Goal: Task Accomplishment & Management: Manage account settings

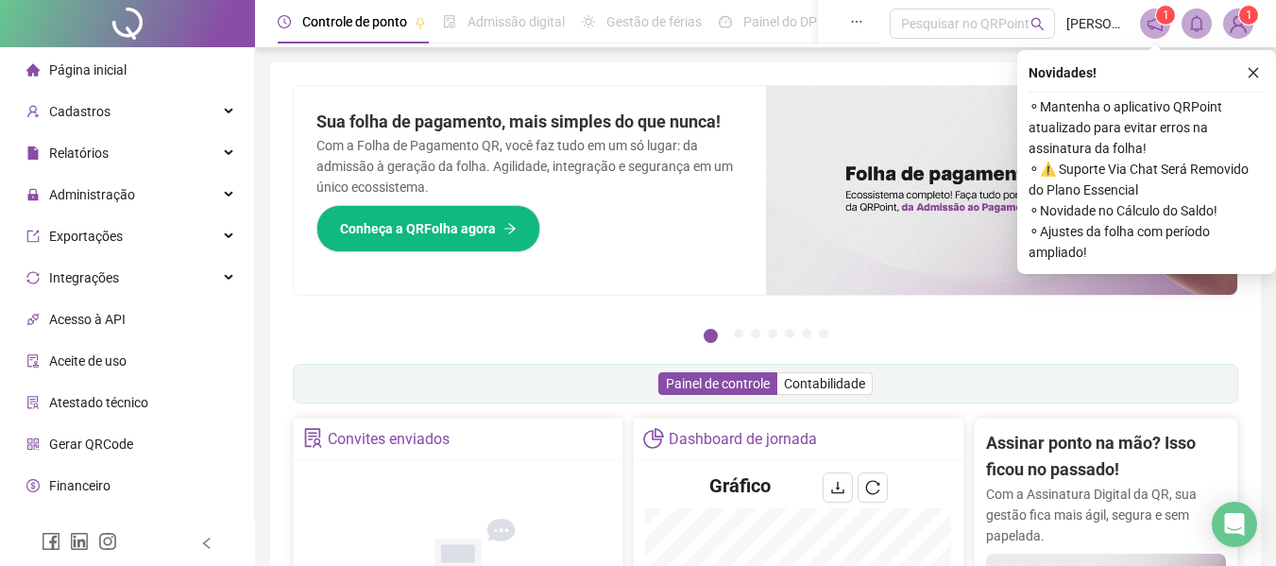
click at [103, 66] on span "Página inicial" at bounding box center [87, 69] width 77 height 15
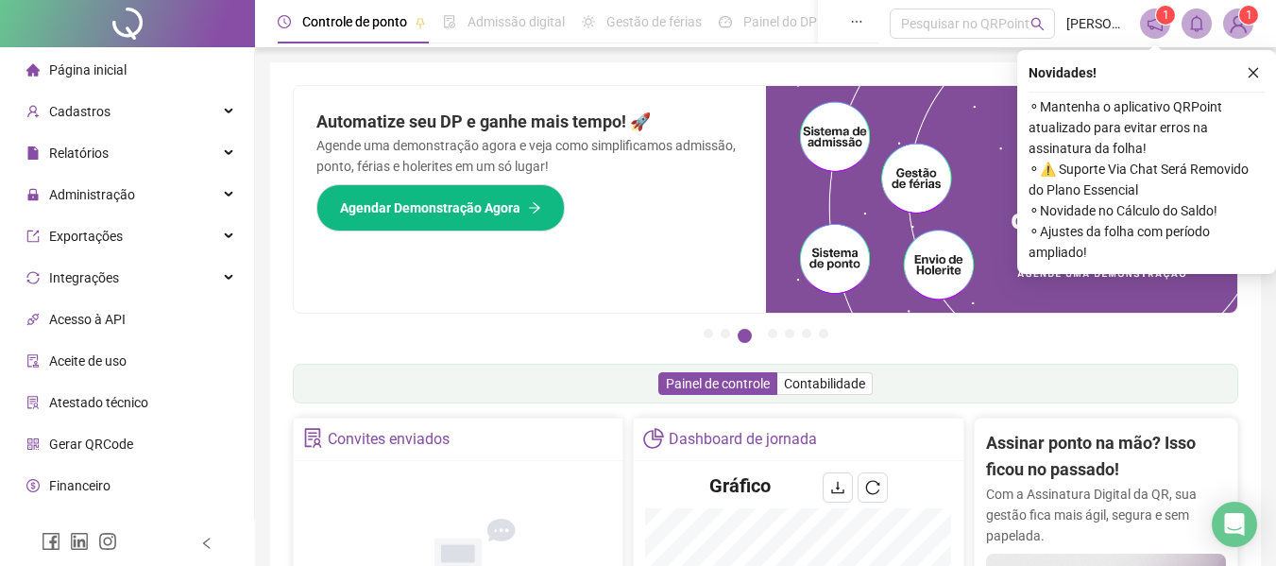
click at [76, 67] on span "Página inicial" at bounding box center [87, 69] width 77 height 15
click at [100, 204] on span "Administração" at bounding box center [80, 195] width 109 height 38
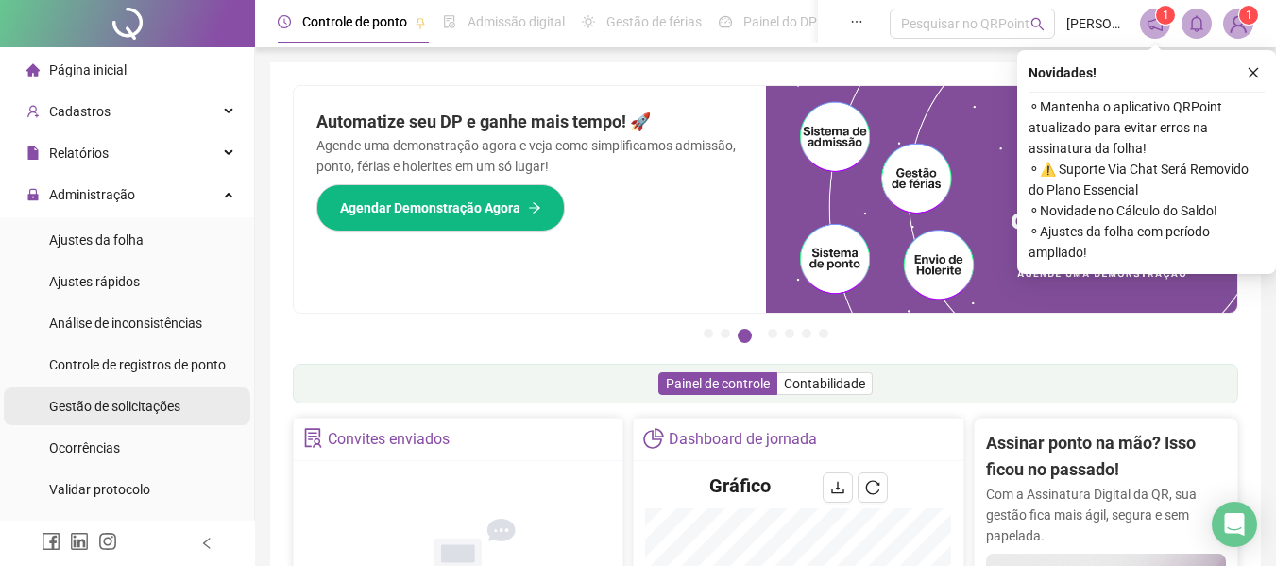
click at [121, 406] on span "Gestão de solicitações" at bounding box center [114, 406] width 131 height 15
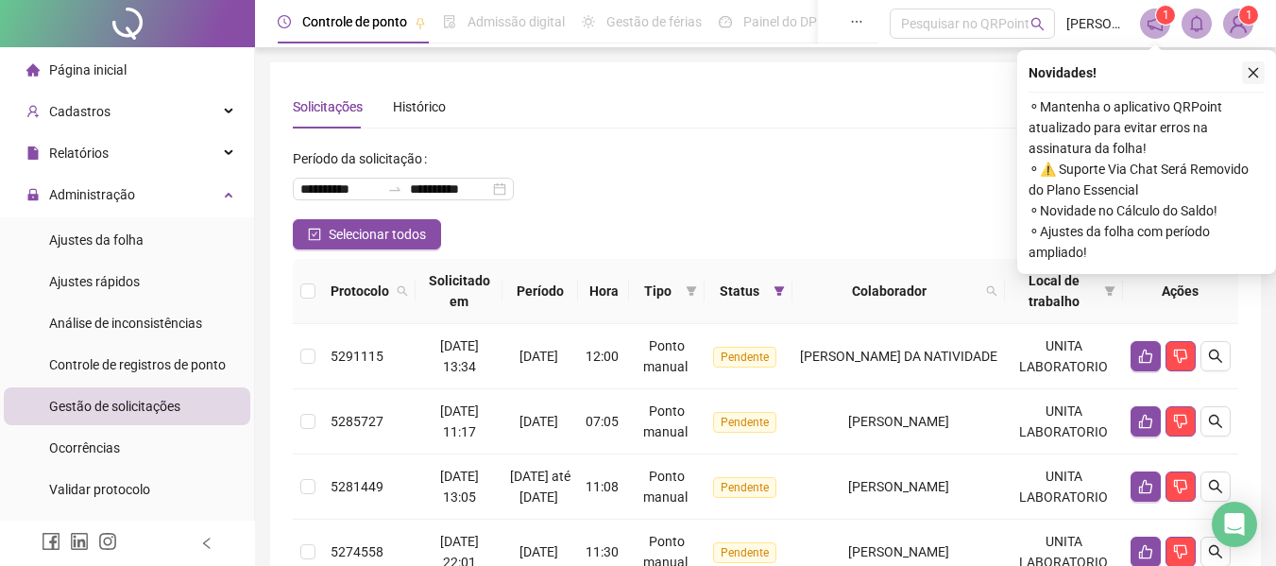
click at [1249, 73] on icon "close" at bounding box center [1253, 72] width 13 height 13
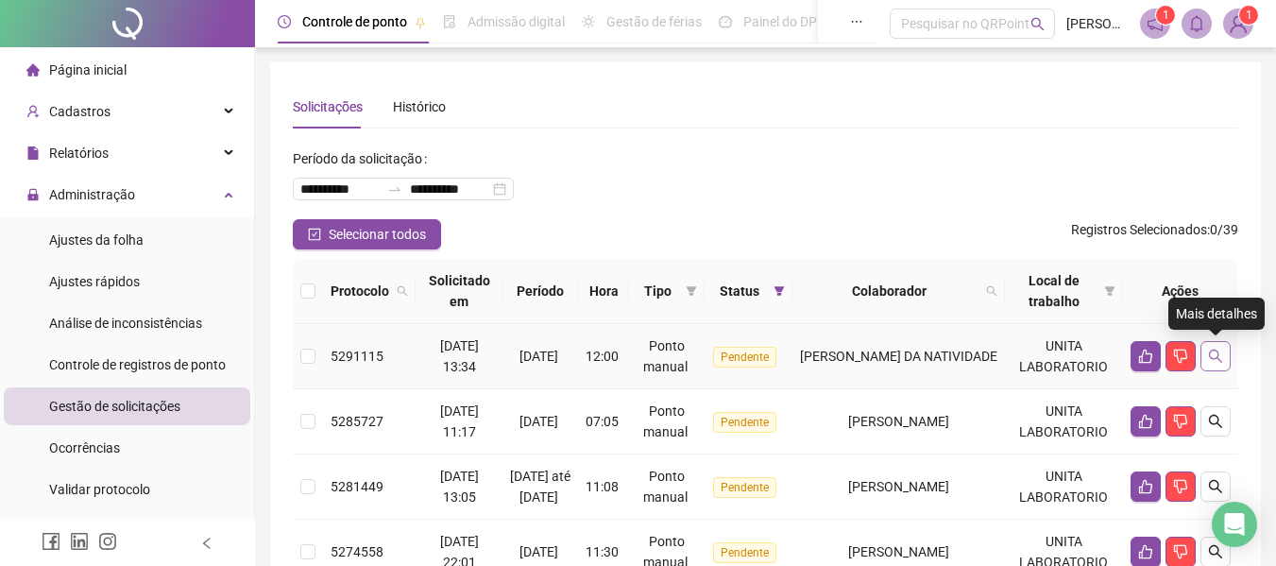
click at [1222, 356] on icon "search" at bounding box center [1215, 355] width 15 height 15
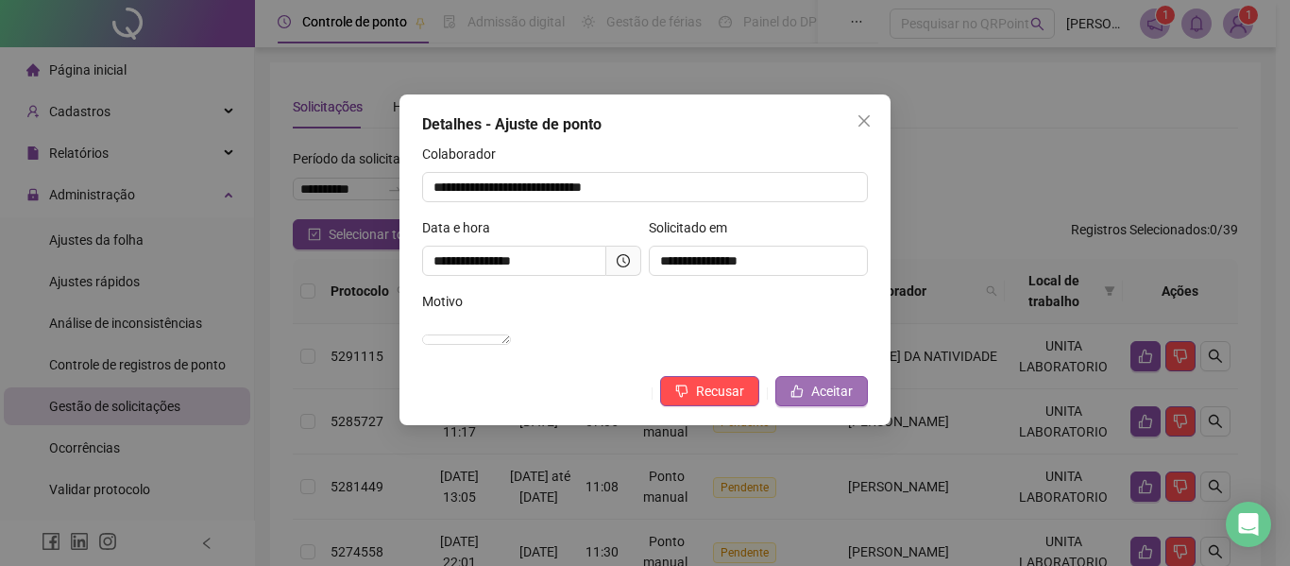
click at [839, 401] on span "Aceitar" at bounding box center [832, 391] width 42 height 21
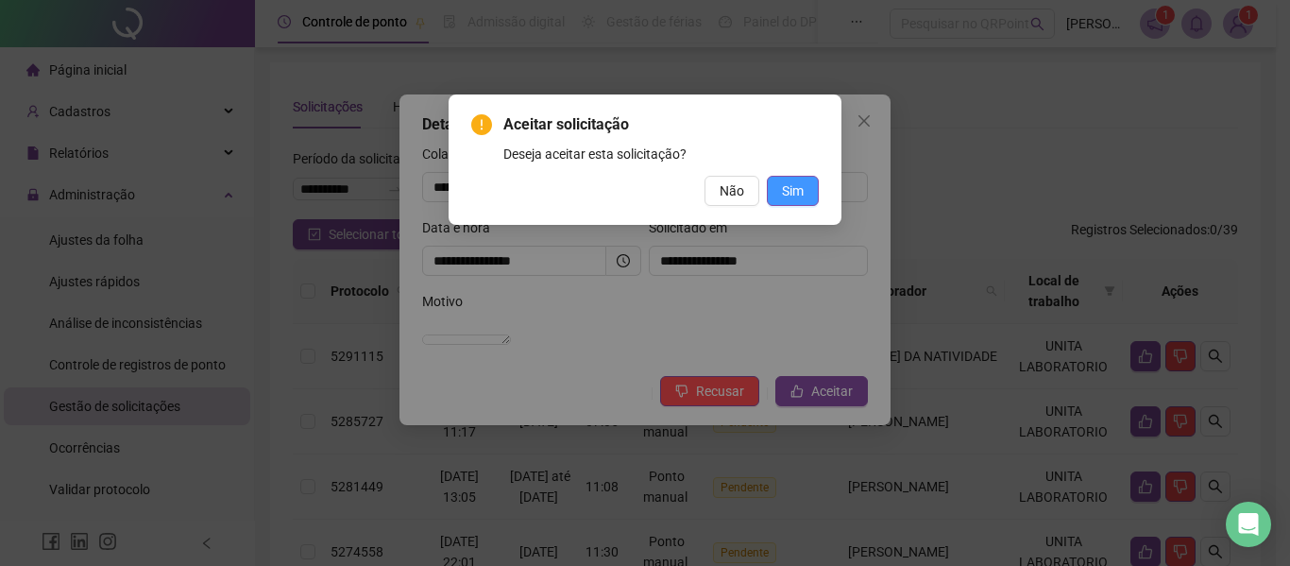
click at [778, 194] on button "Sim" at bounding box center [793, 191] width 52 height 30
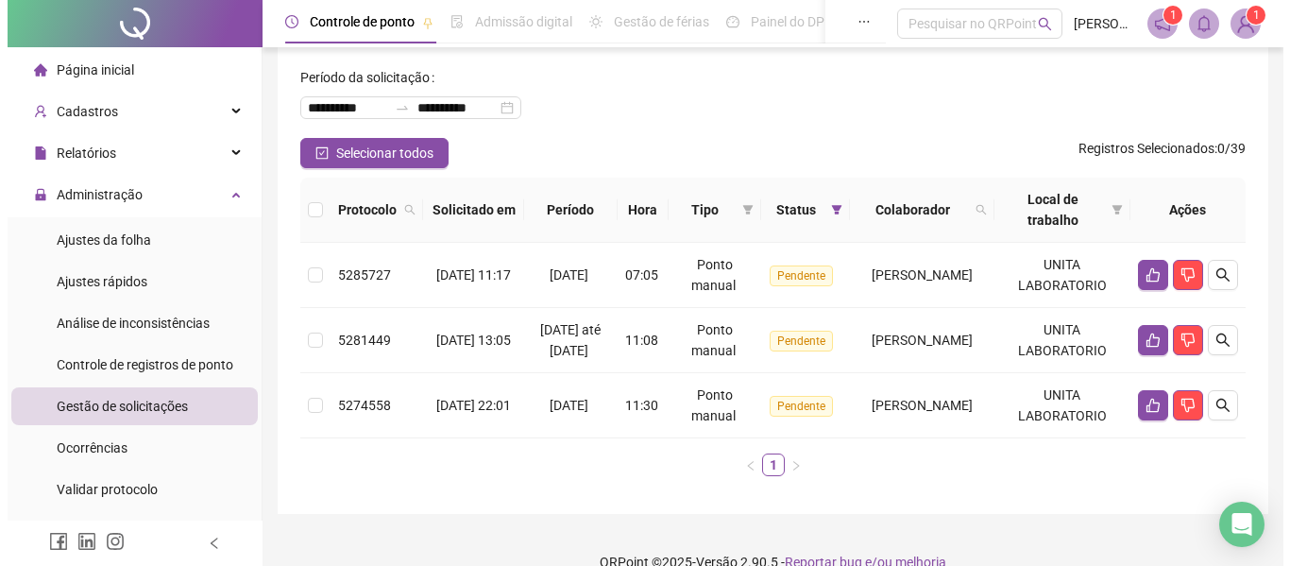
scroll to position [94, 0]
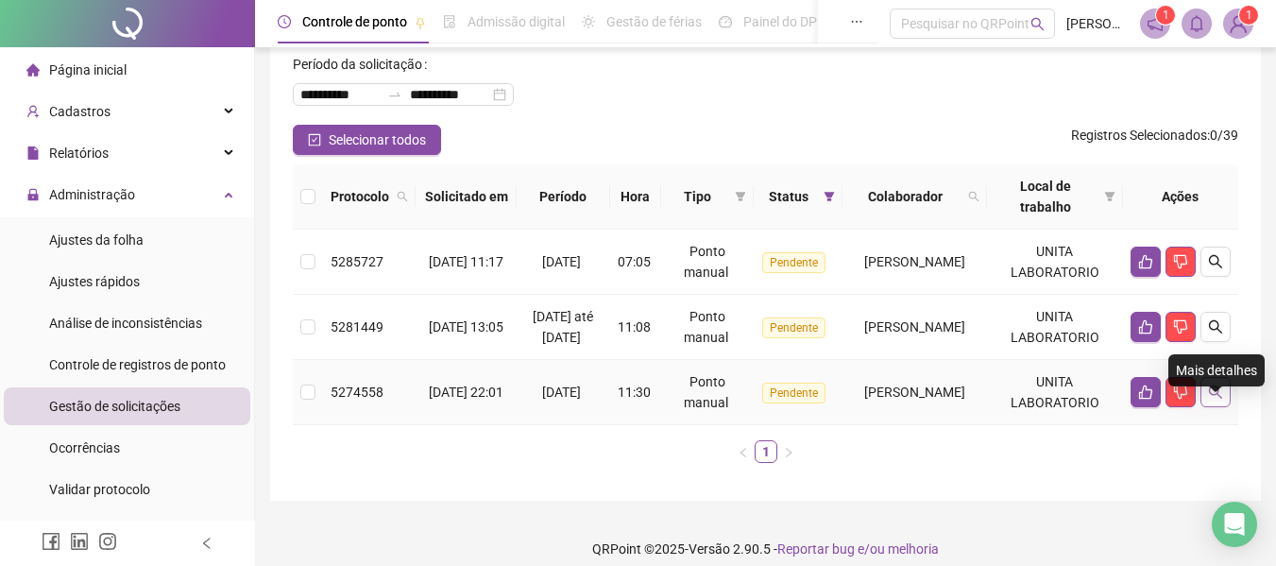
click at [1214, 399] on icon "search" at bounding box center [1215, 391] width 15 height 15
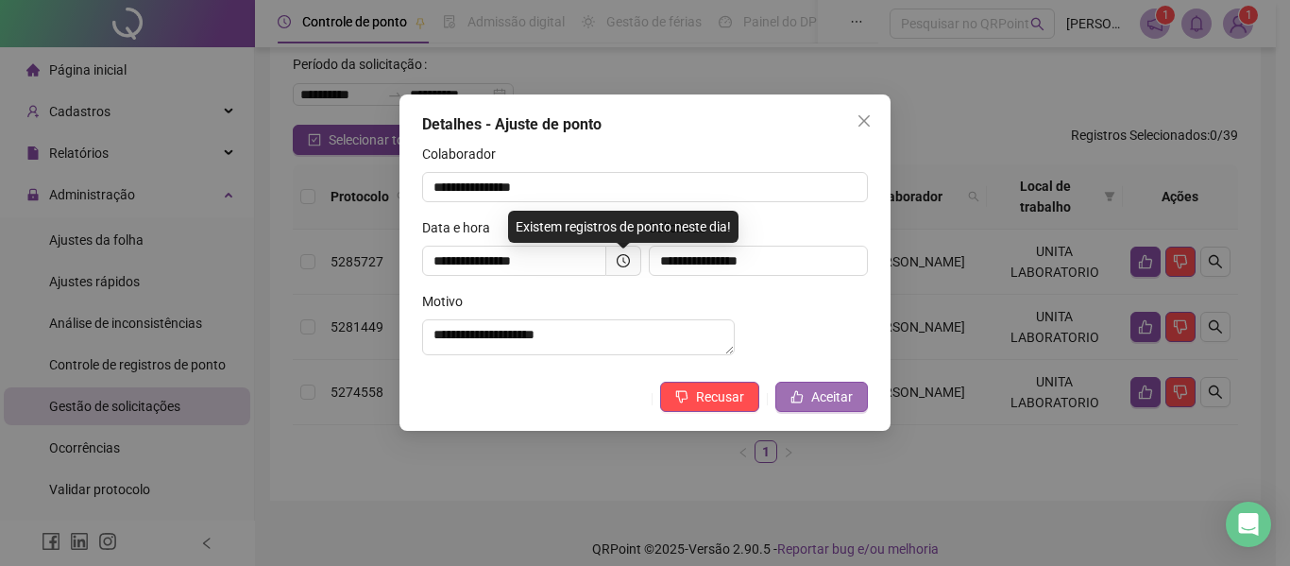
click at [830, 405] on span "Aceitar" at bounding box center [832, 396] width 42 height 21
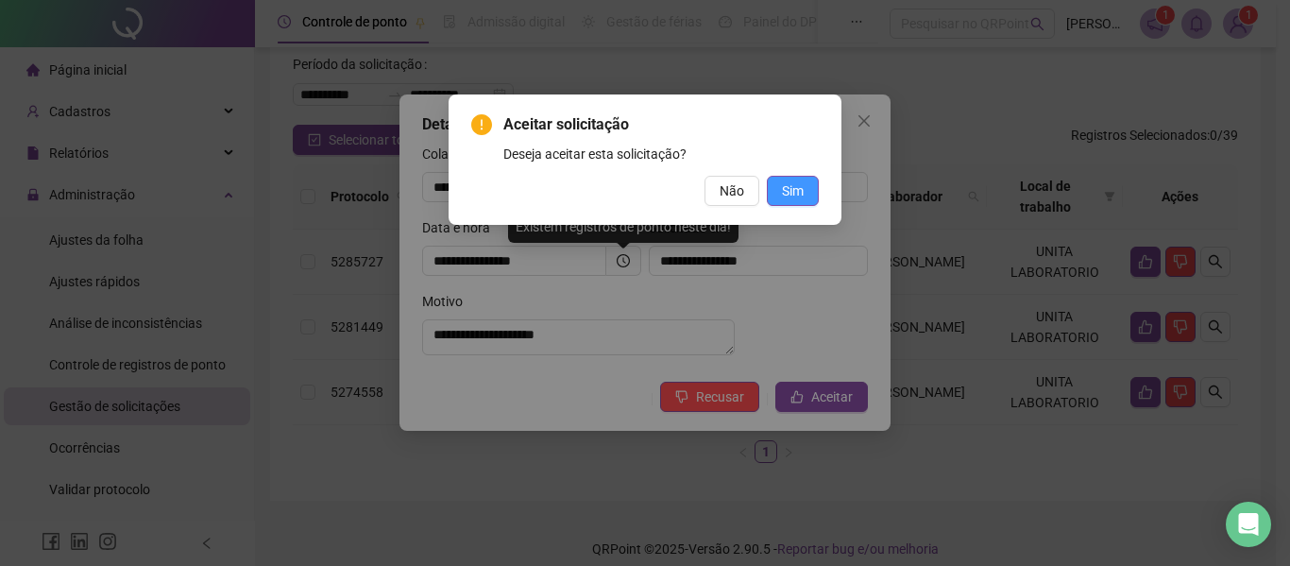
click at [790, 190] on span "Sim" at bounding box center [793, 190] width 22 height 21
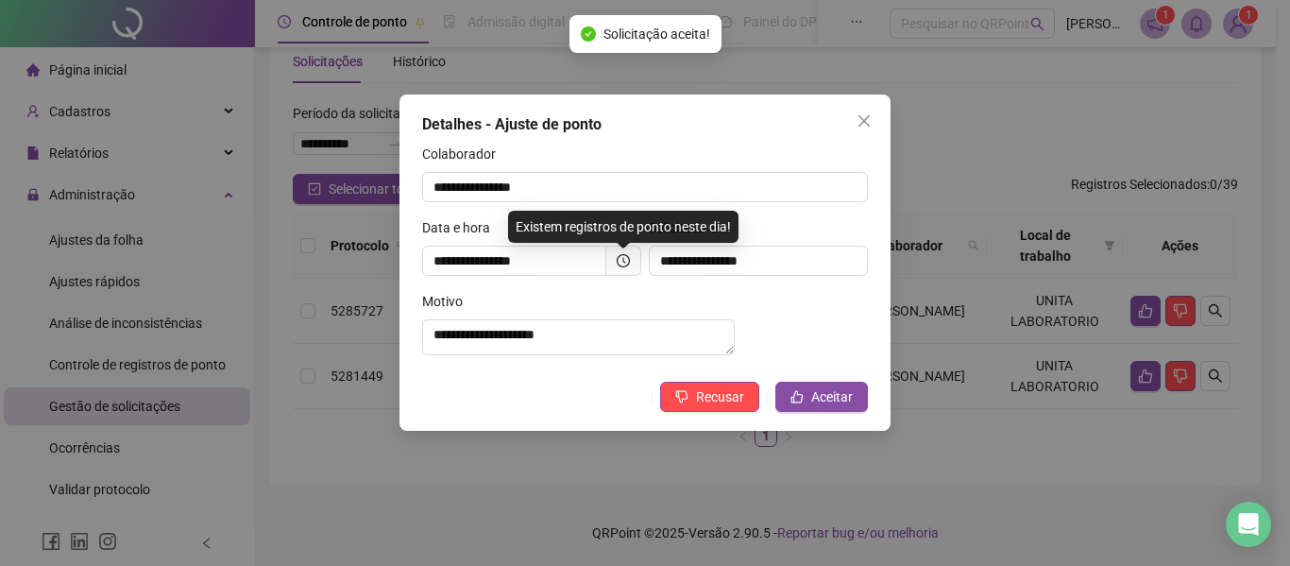
scroll to position [45, 0]
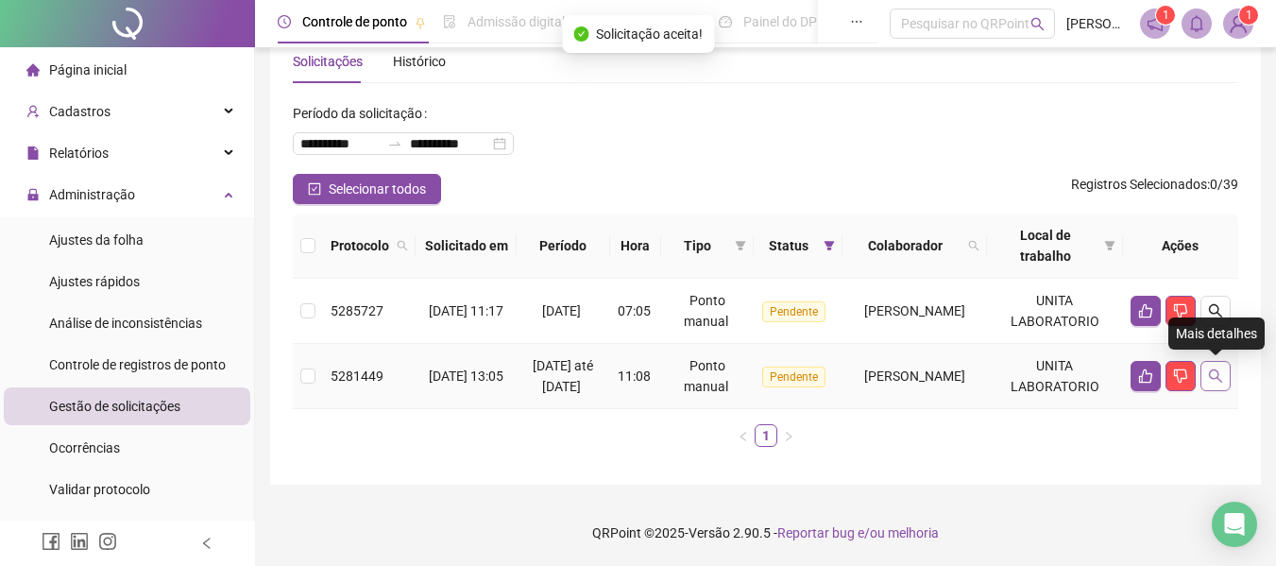
click at [1205, 373] on button "button" at bounding box center [1215, 376] width 30 height 30
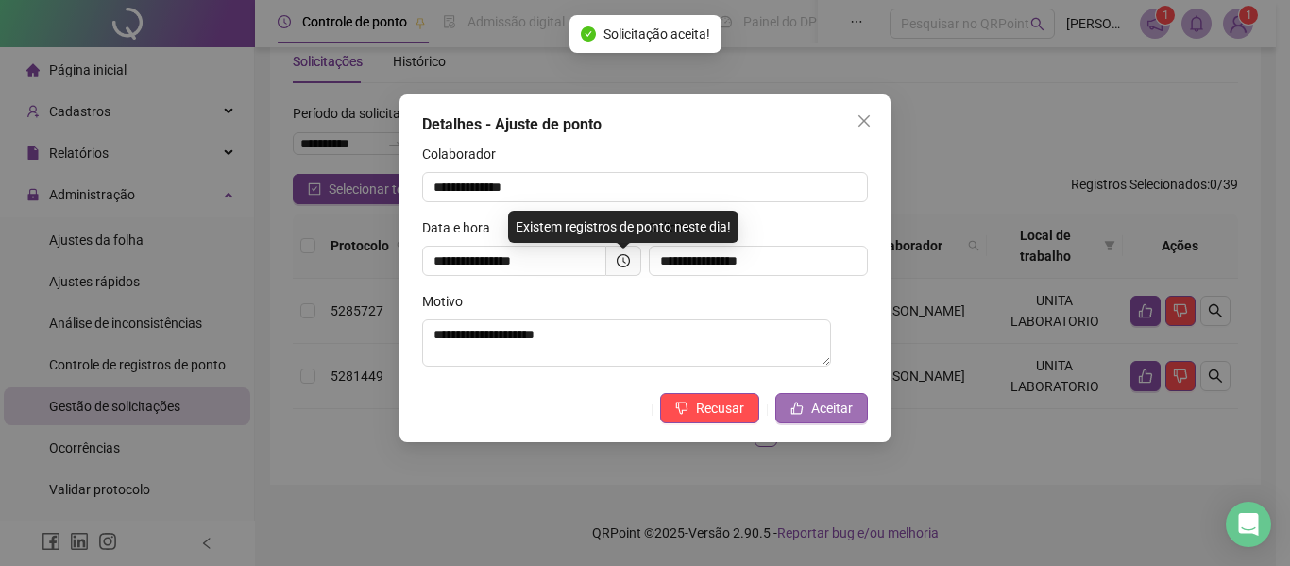
click at [822, 401] on span "Aceitar" at bounding box center [832, 408] width 42 height 21
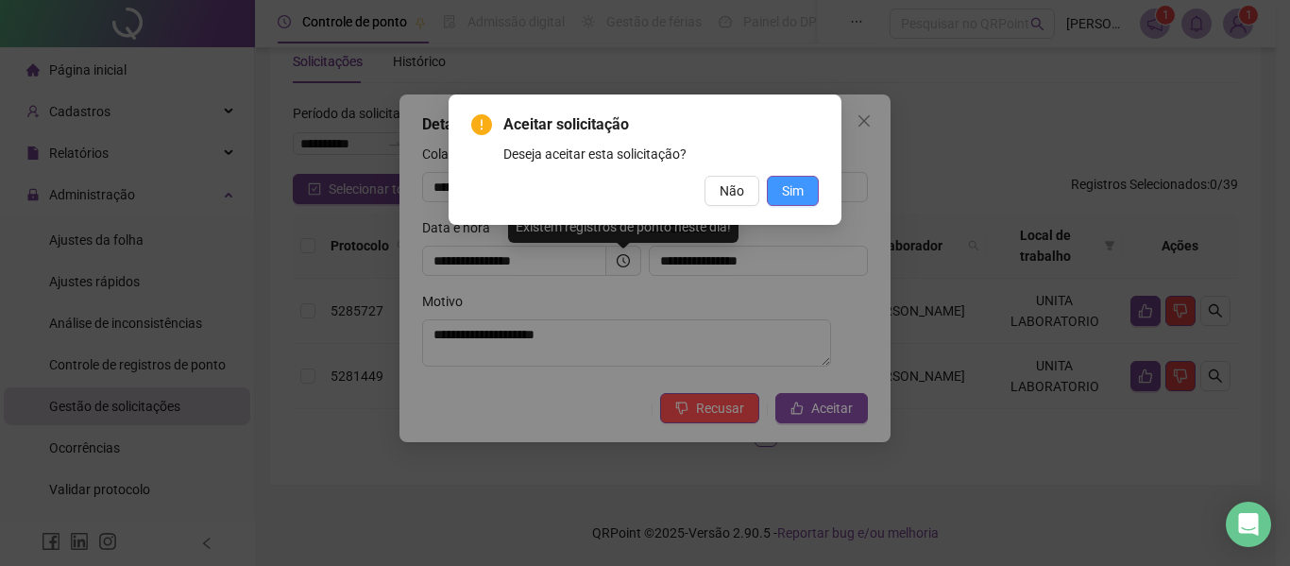
click at [803, 188] on span "Sim" at bounding box center [793, 190] width 22 height 21
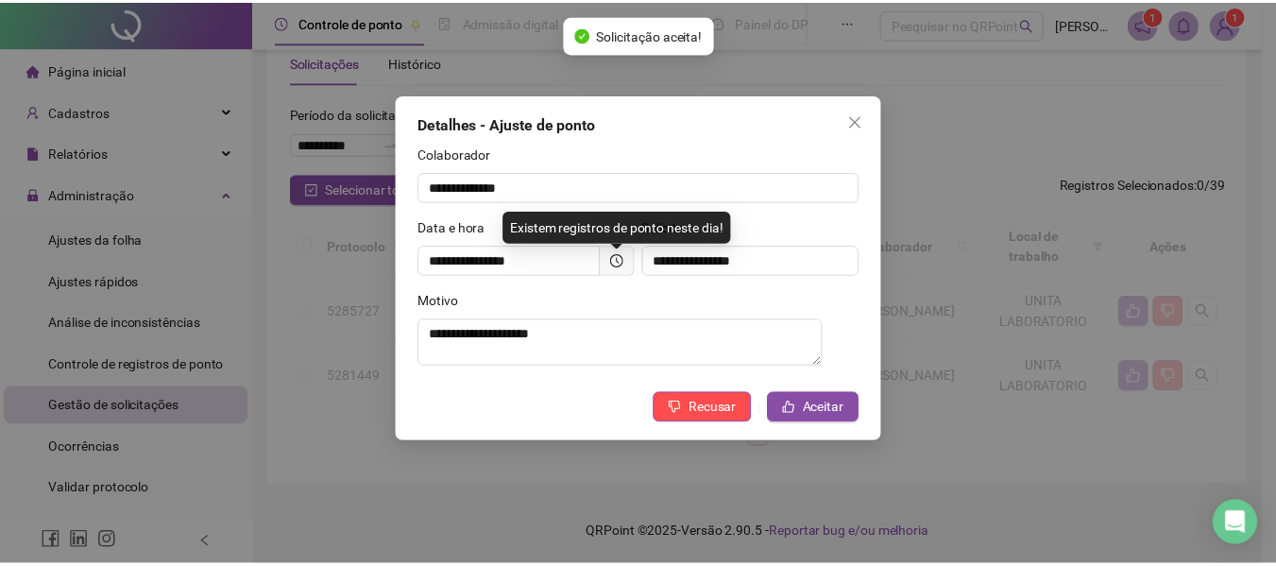
scroll to position [0, 0]
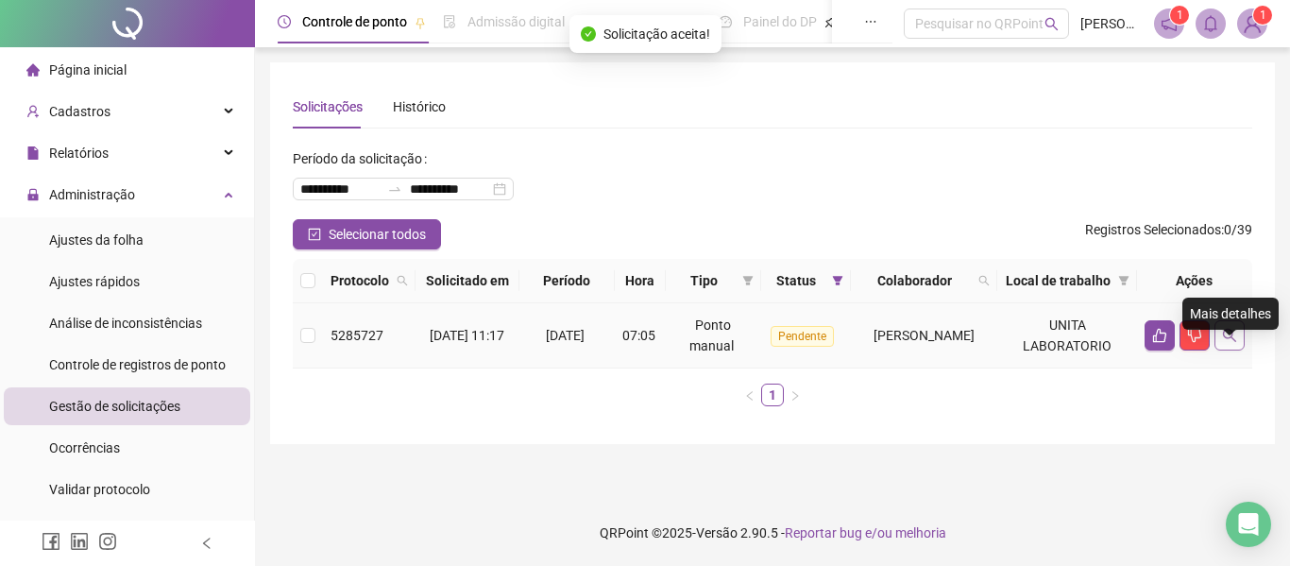
click at [1225, 343] on icon "search" at bounding box center [1229, 335] width 15 height 15
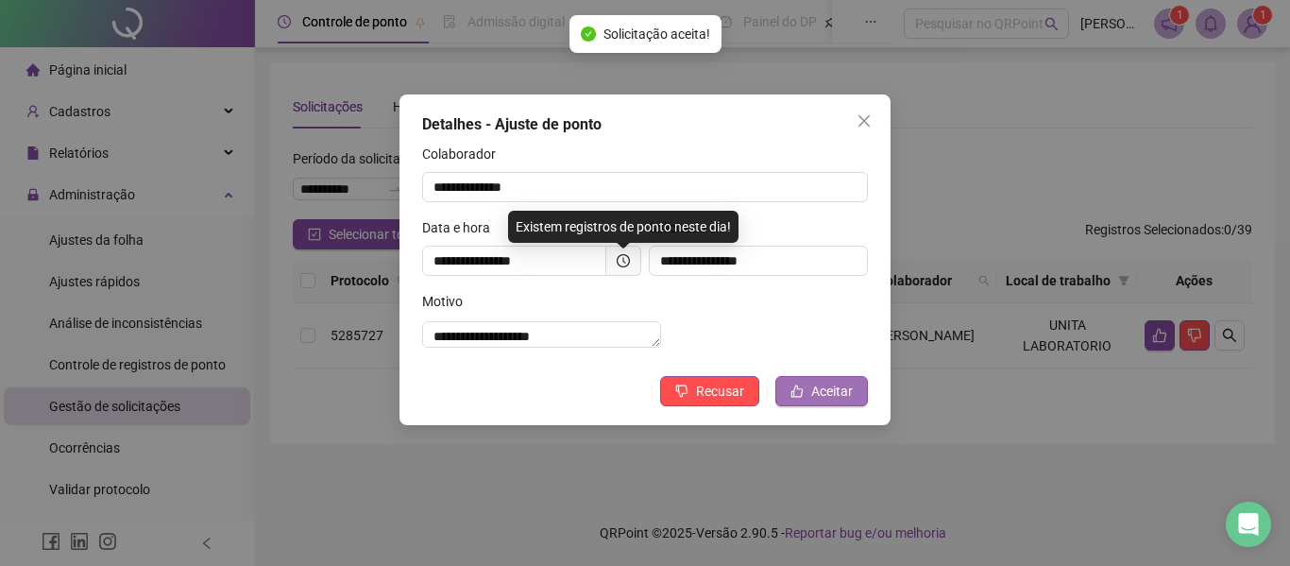
click at [807, 406] on button "Aceitar" at bounding box center [821, 391] width 93 height 30
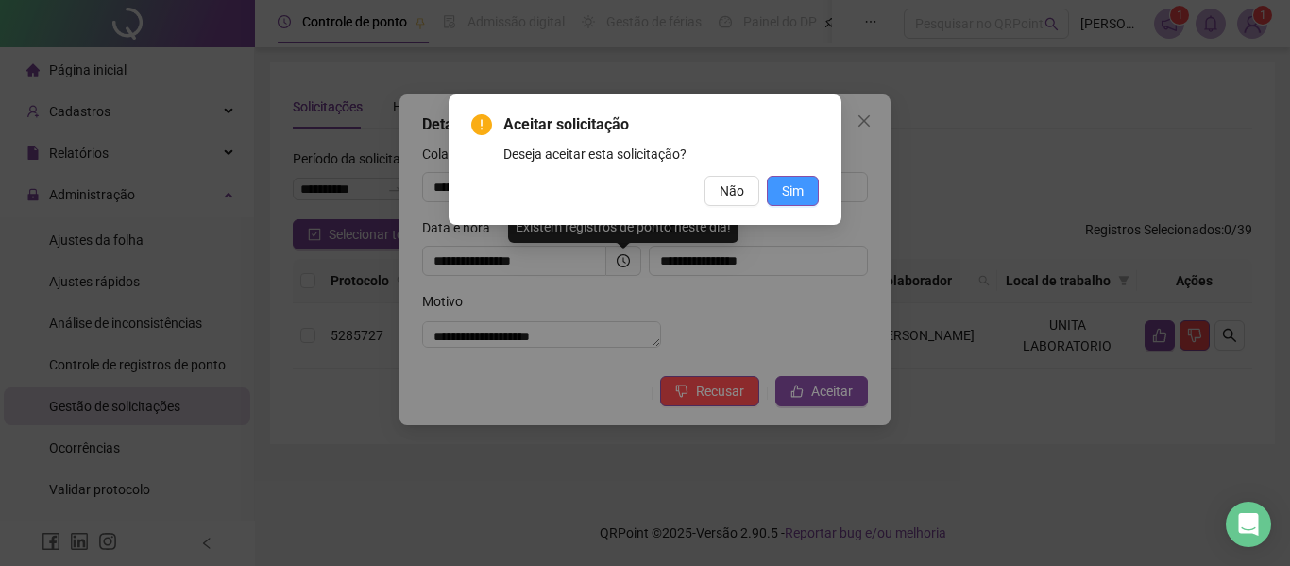
click at [787, 195] on span "Sim" at bounding box center [793, 190] width 22 height 21
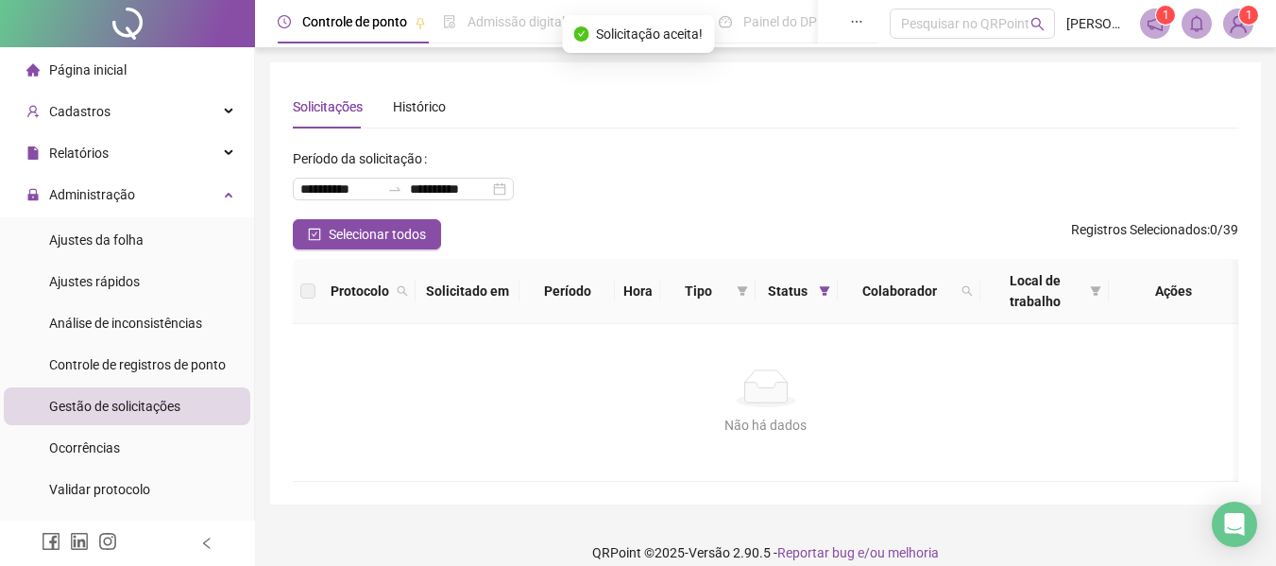
click at [90, 71] on span "Página inicial" at bounding box center [87, 69] width 77 height 15
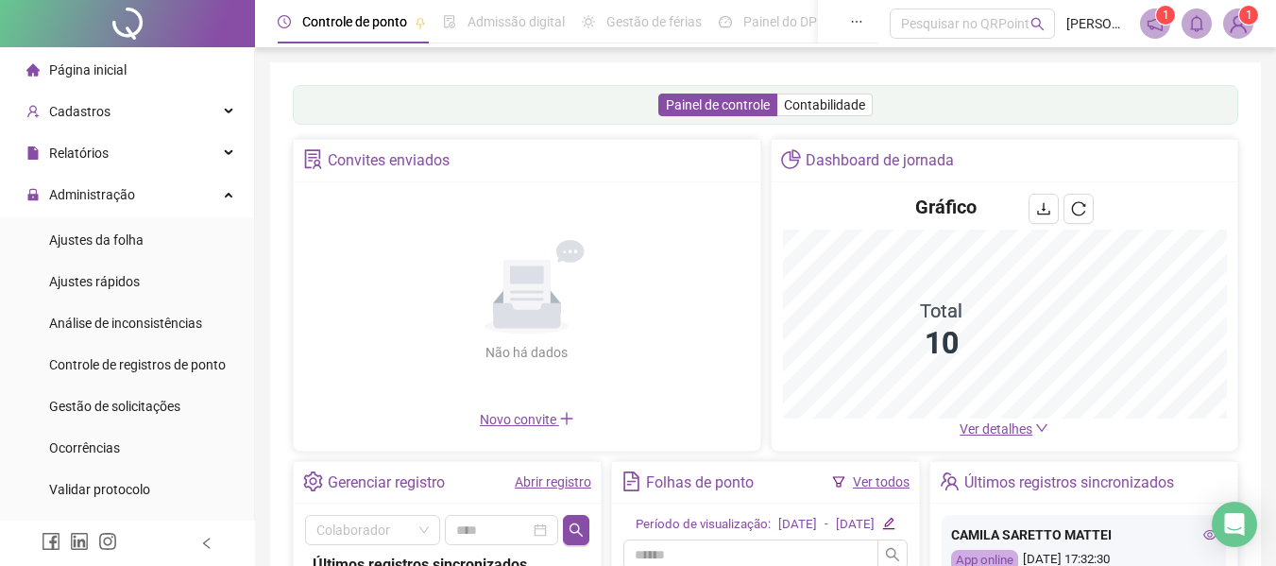
click at [872, 484] on link "Ver todos" at bounding box center [881, 481] width 57 height 15
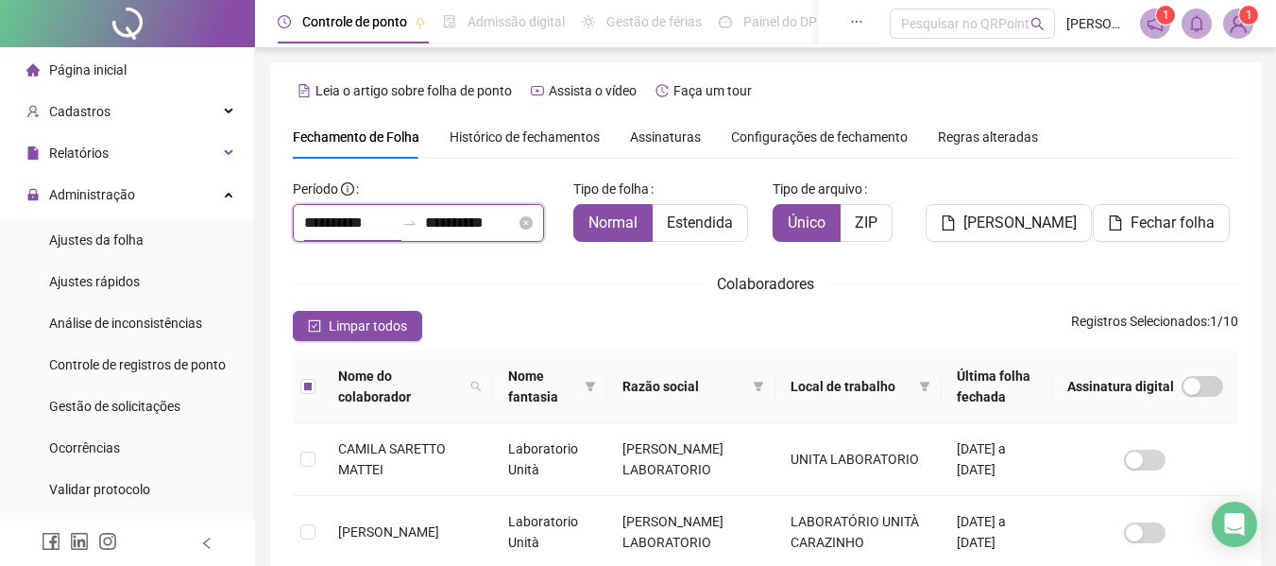
click at [325, 212] on input "**********" at bounding box center [349, 223] width 91 height 23
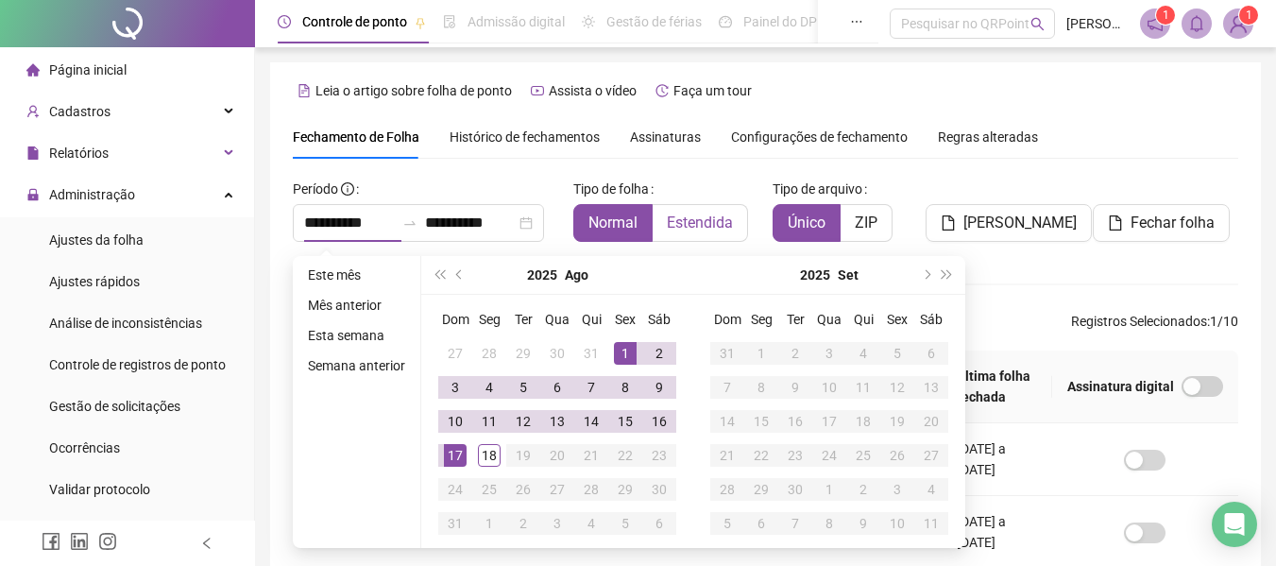
click at [726, 219] on span "Estendida" at bounding box center [700, 222] width 66 height 18
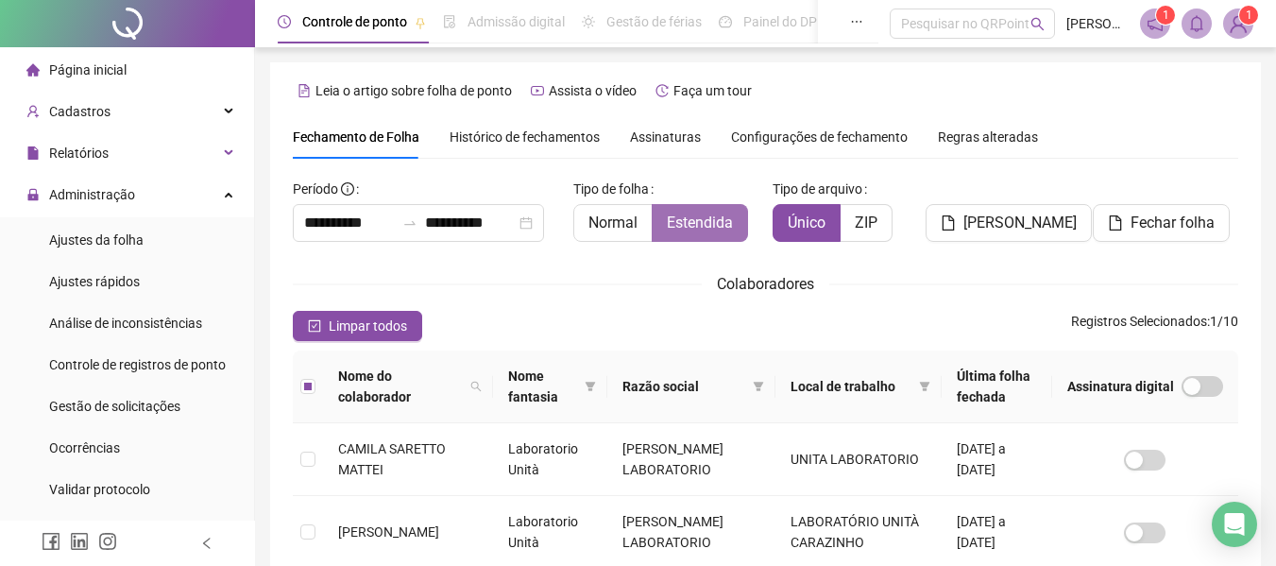
scroll to position [104, 0]
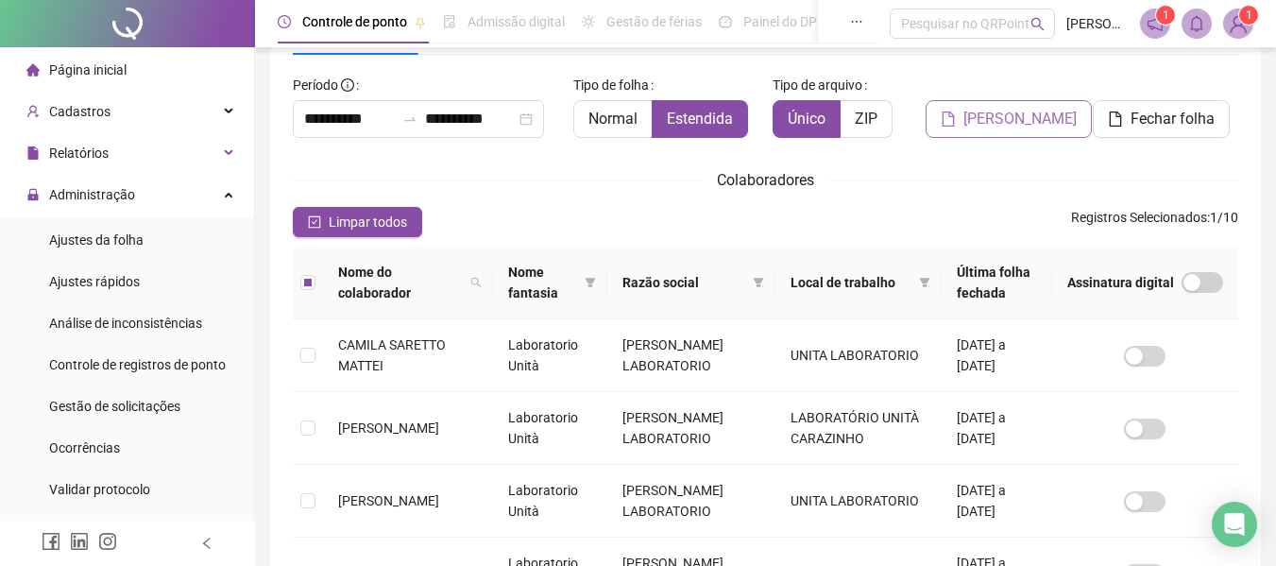
click at [983, 119] on span "[PERSON_NAME]" at bounding box center [1019, 119] width 113 height 23
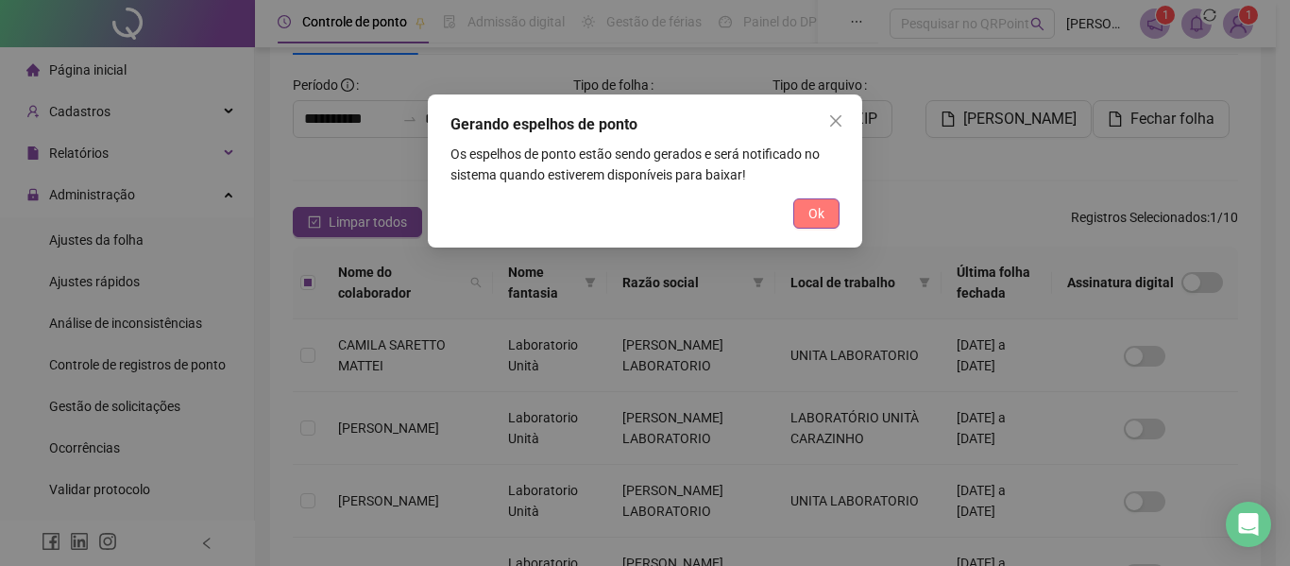
click at [809, 217] on span "Ok" at bounding box center [816, 213] width 16 height 21
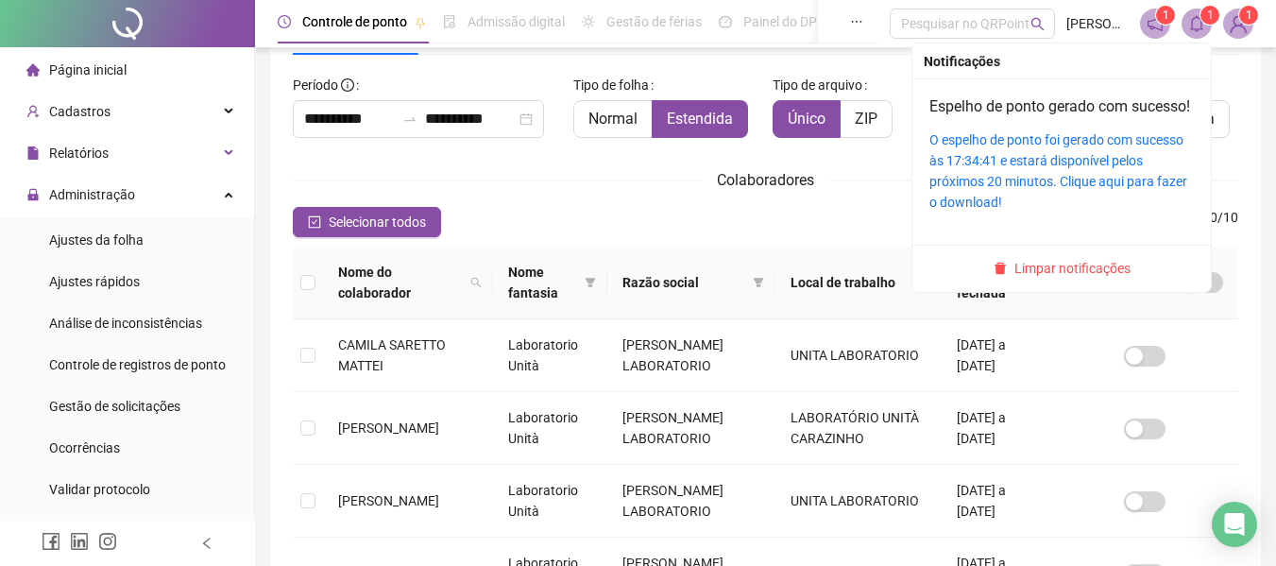
click at [1195, 31] on icon "bell" at bounding box center [1196, 23] width 17 height 17
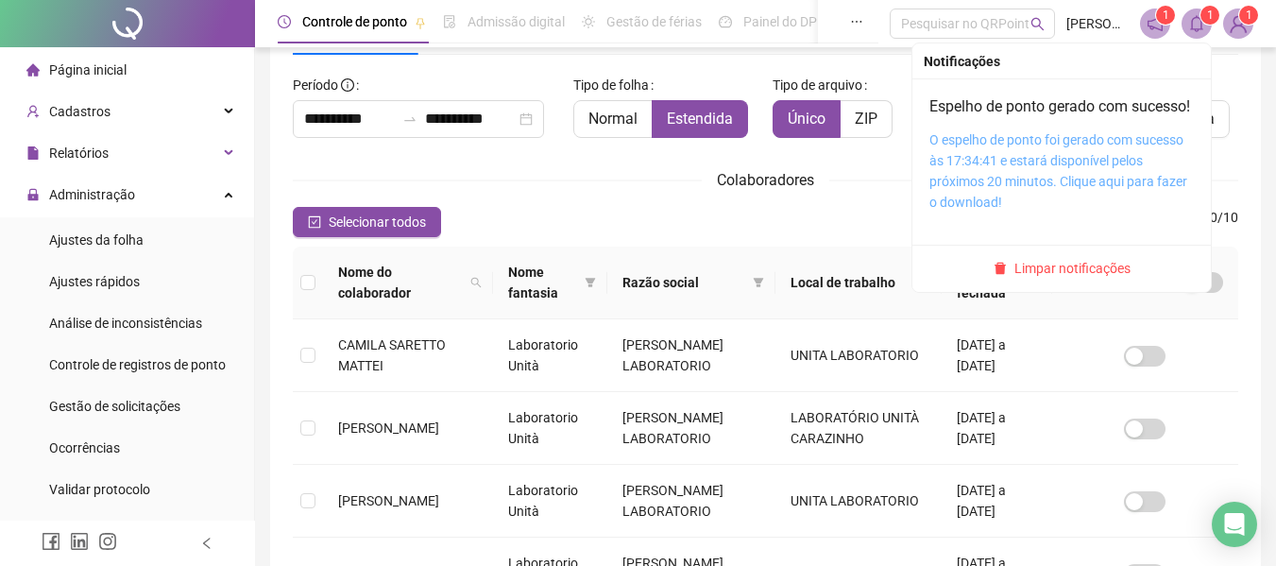
click at [1115, 165] on link "O espelho de ponto foi gerado com sucesso às 17:34:41 e estará disponível pelos…" at bounding box center [1058, 170] width 258 height 77
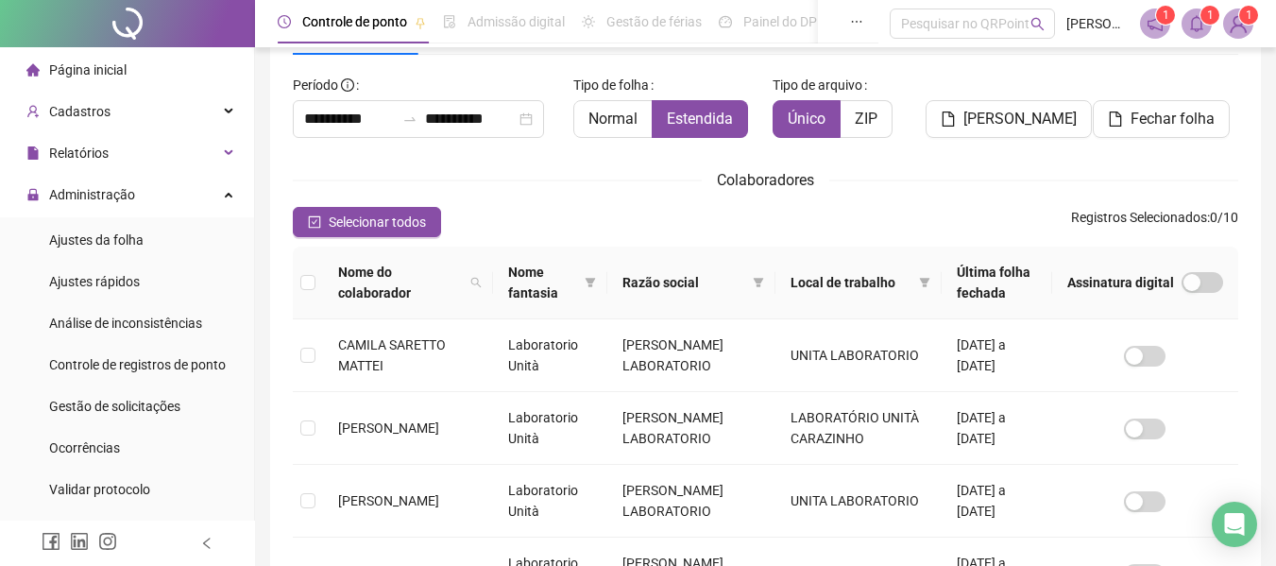
click at [114, 65] on span "Página inicial" at bounding box center [87, 69] width 77 height 15
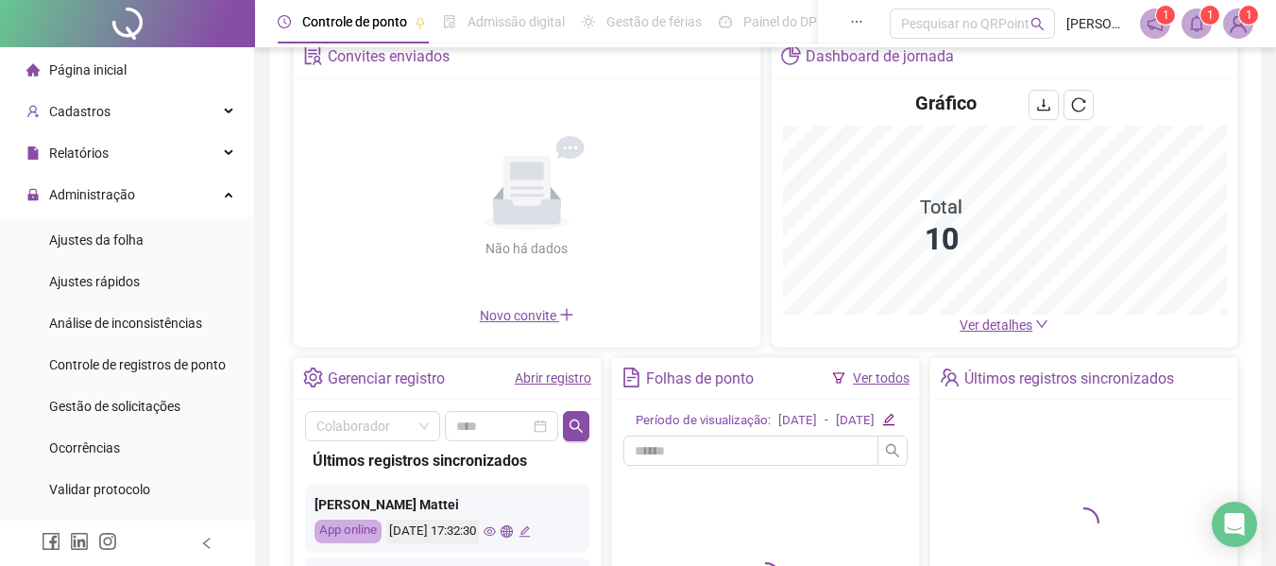
scroll to position [94, 0]
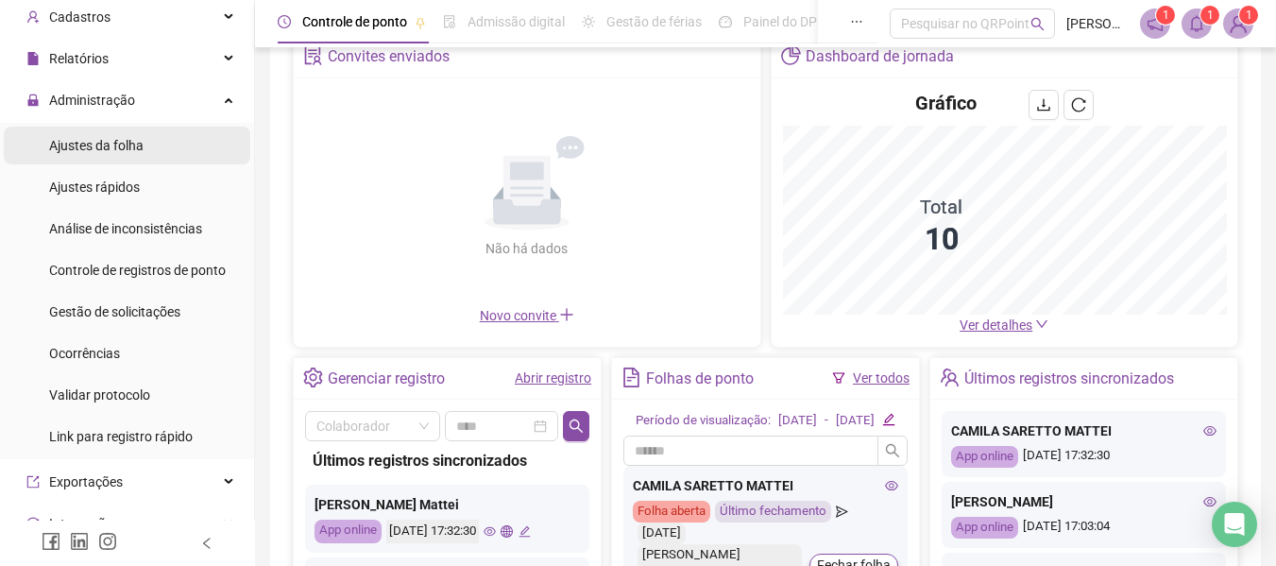
click at [103, 152] on span "Ajustes da folha" at bounding box center [96, 145] width 94 height 15
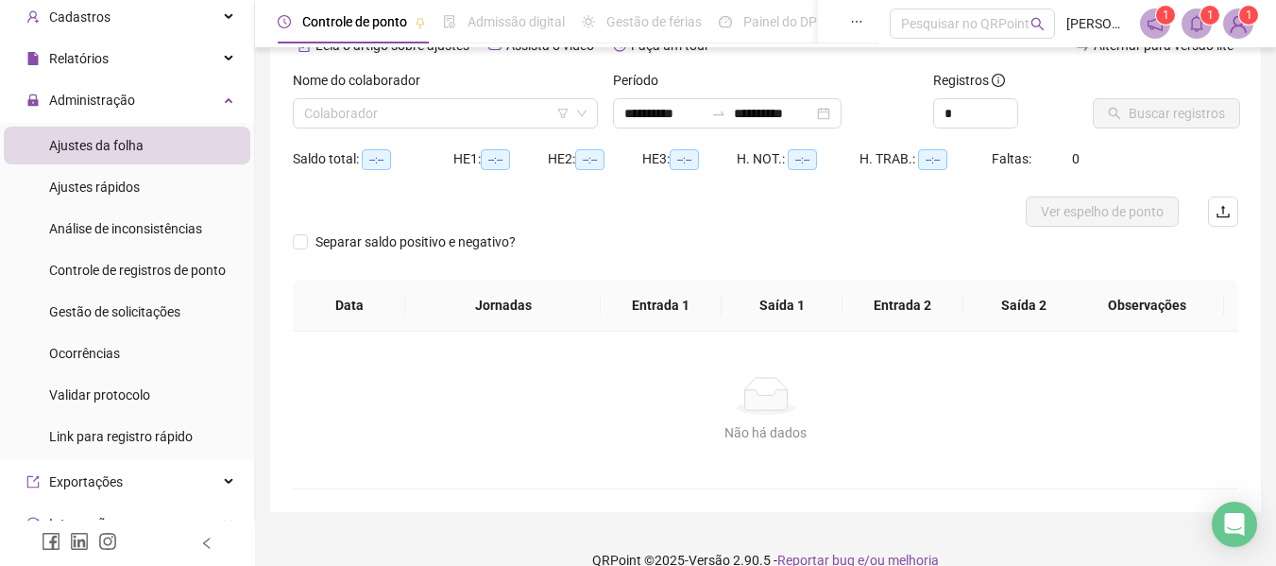
type input "**********"
click at [467, 116] on input "search" at bounding box center [436, 113] width 265 height 28
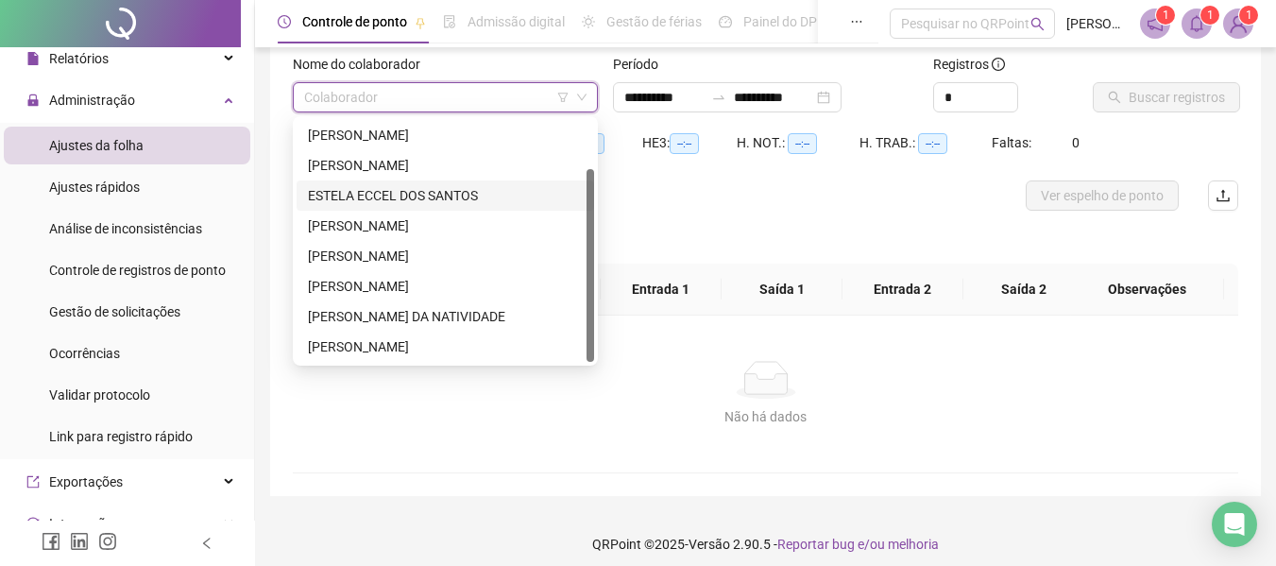
scroll to position [131, 0]
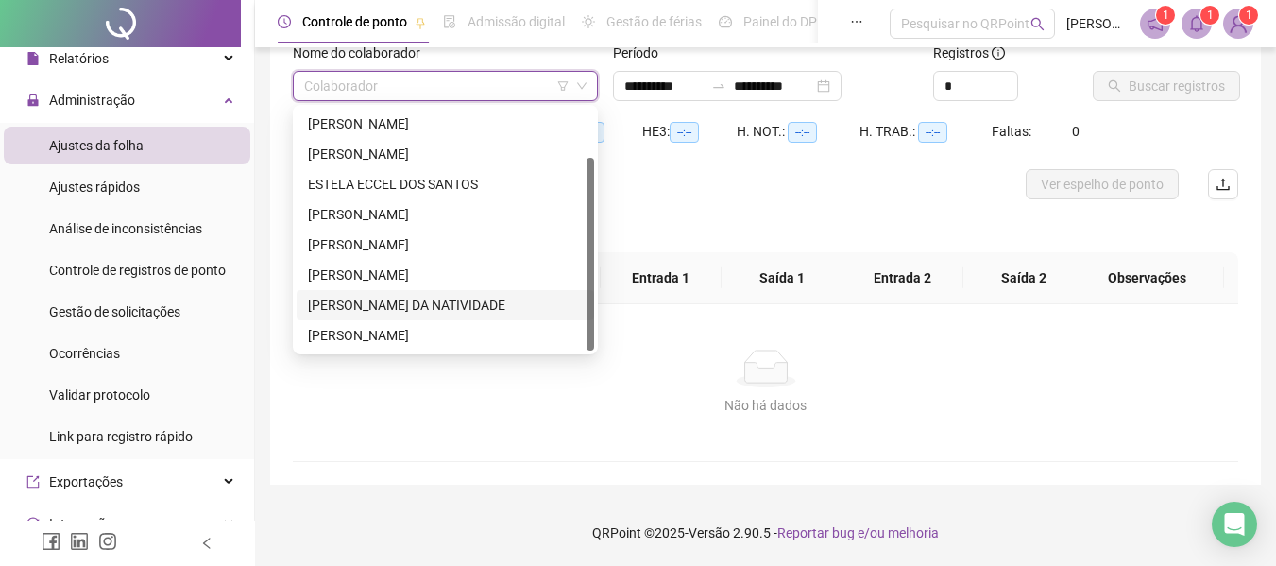
click at [418, 300] on div "[PERSON_NAME] DA NATIVIDADE" at bounding box center [445, 305] width 275 height 21
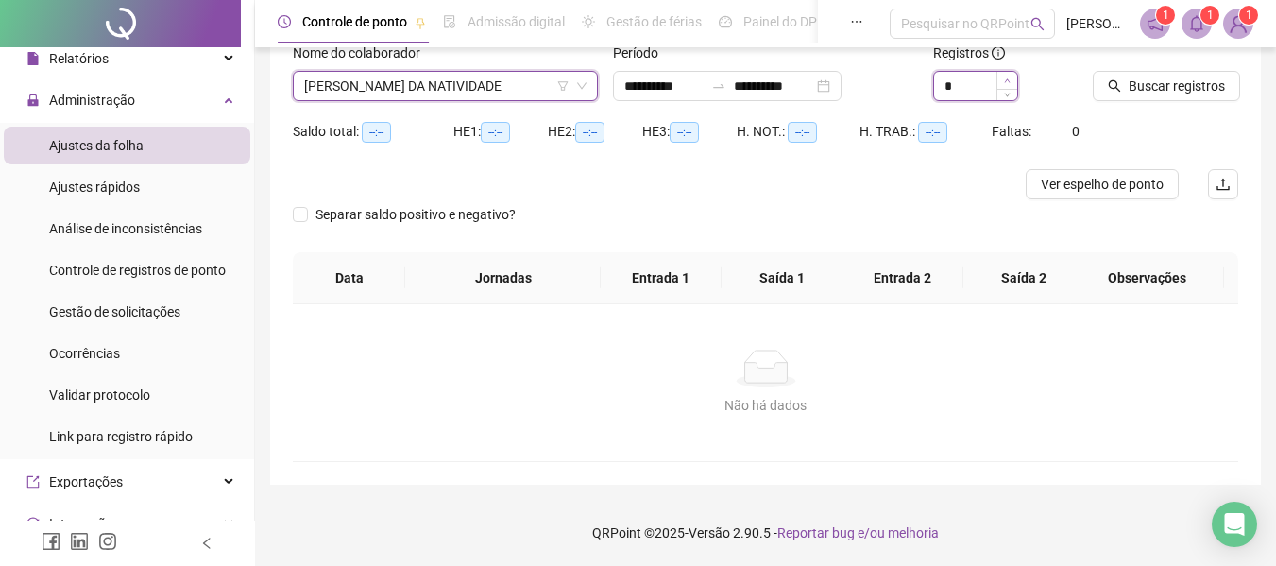
type input "*"
click at [1010, 78] on icon "up" at bounding box center [1007, 80] width 7 height 7
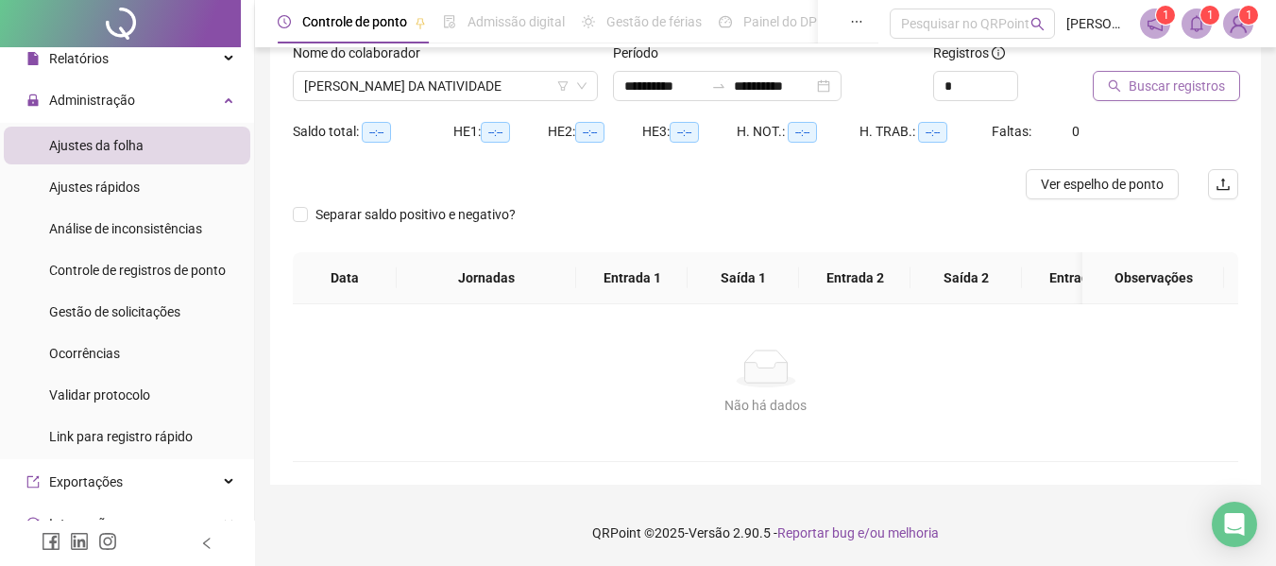
click at [1149, 83] on span "Buscar registros" at bounding box center [1177, 86] width 96 height 21
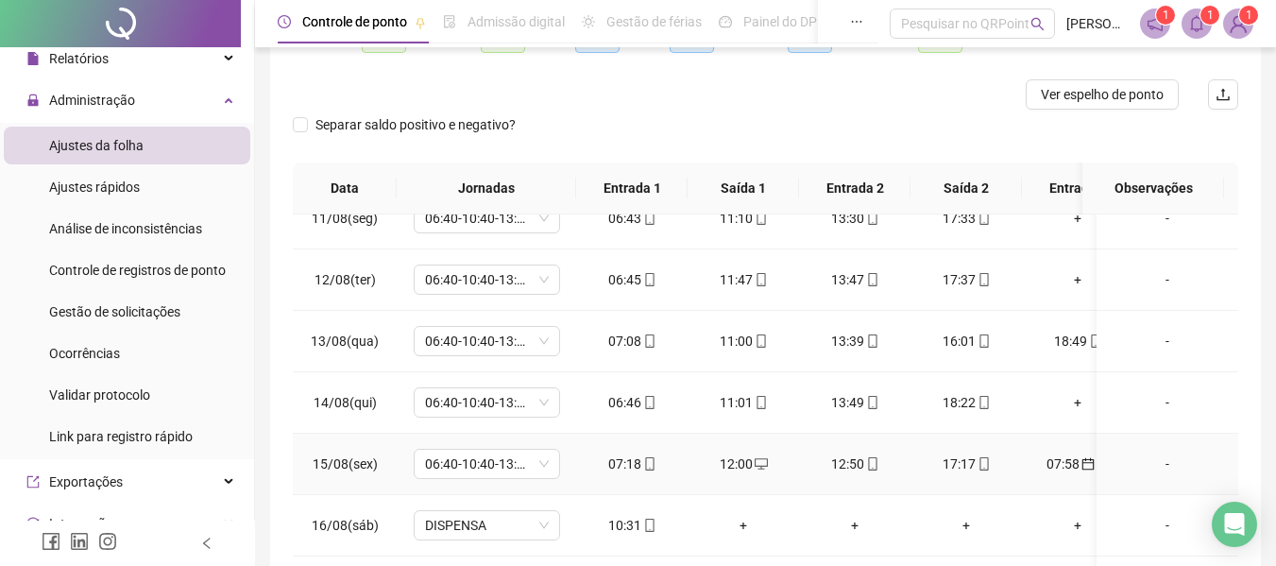
scroll to position [226, 0]
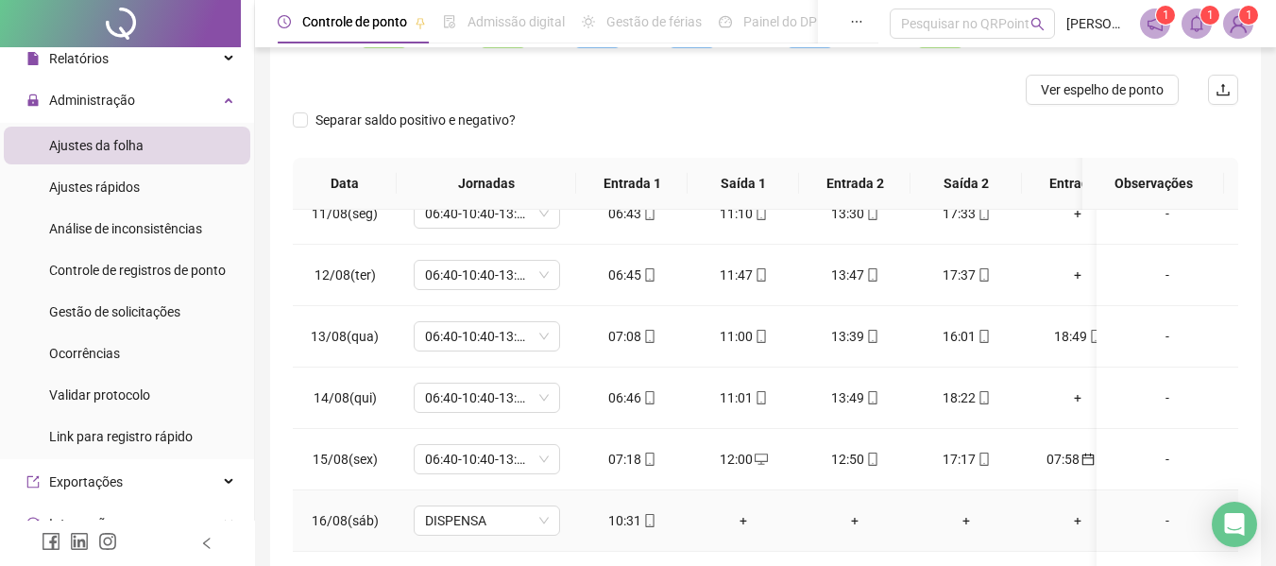
click at [739, 510] on div "+" at bounding box center [743, 520] width 81 height 21
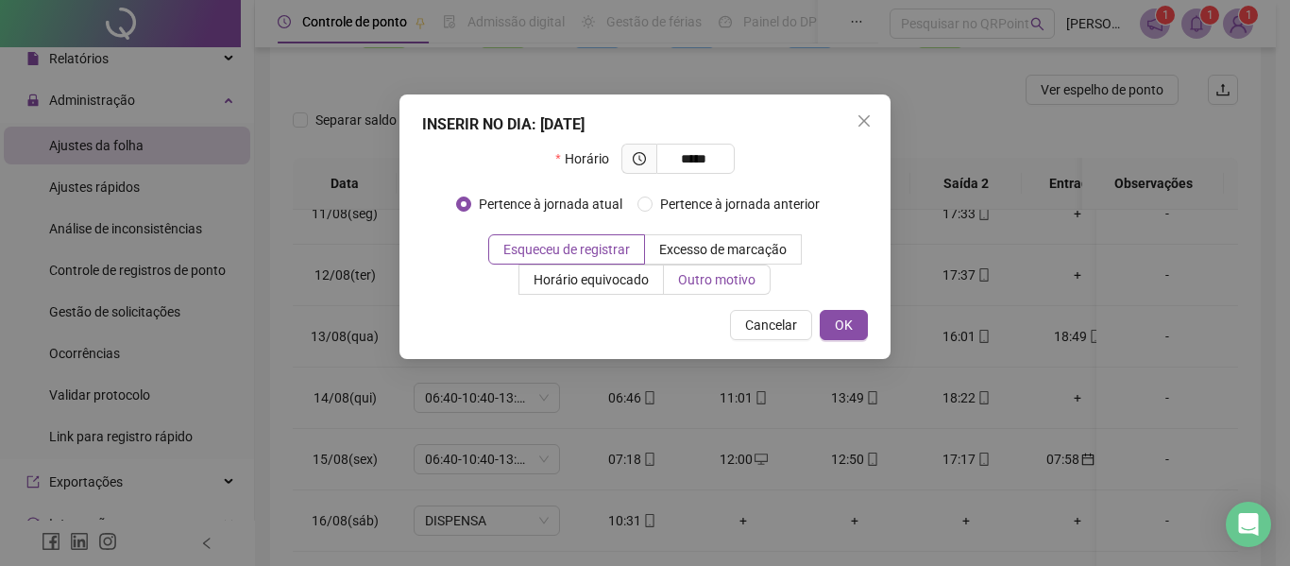
type input "*****"
click at [695, 280] on span "Outro motivo" at bounding box center [716, 279] width 77 height 15
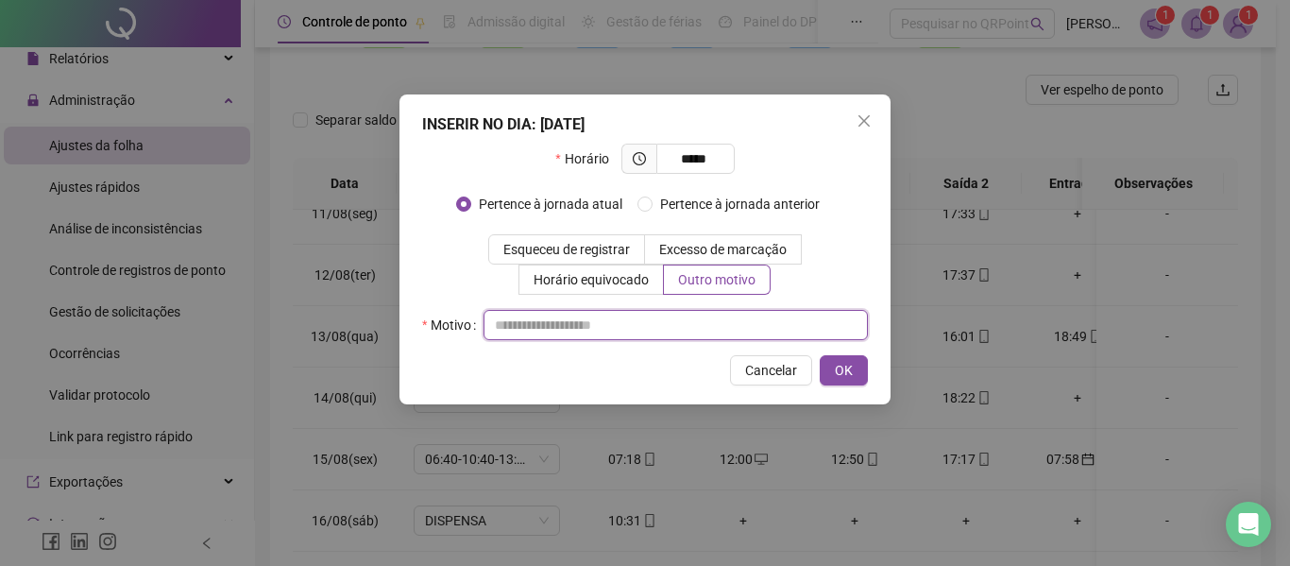
click at [560, 317] on input "text" at bounding box center [676, 325] width 384 height 30
type input "**********"
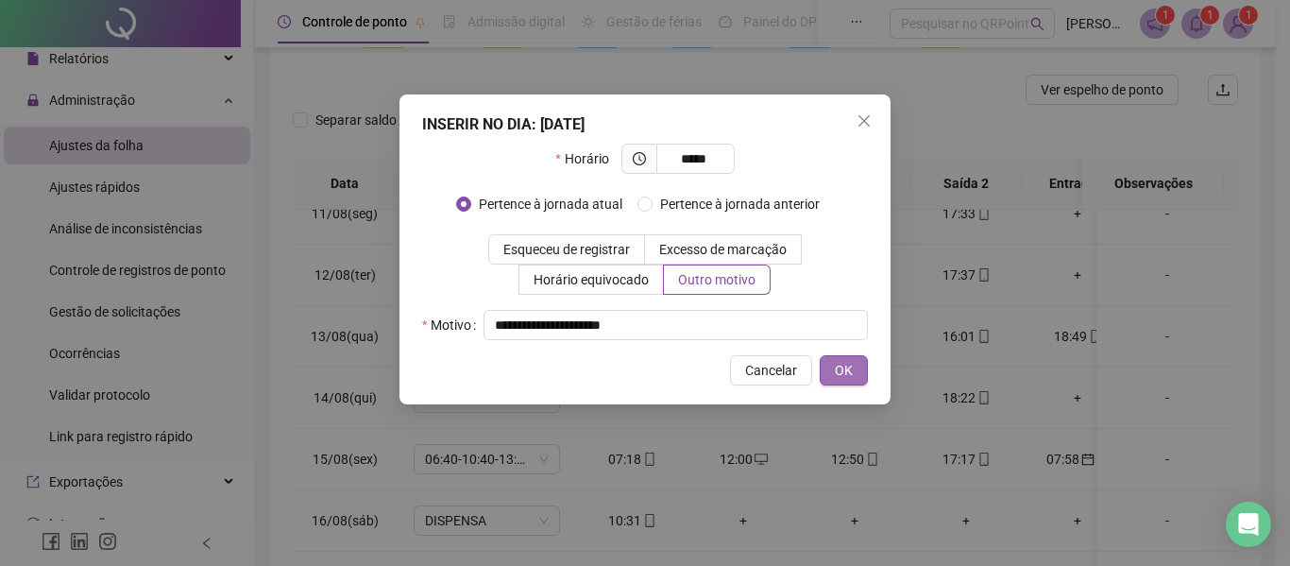
click at [848, 374] on span "OK" at bounding box center [844, 370] width 18 height 21
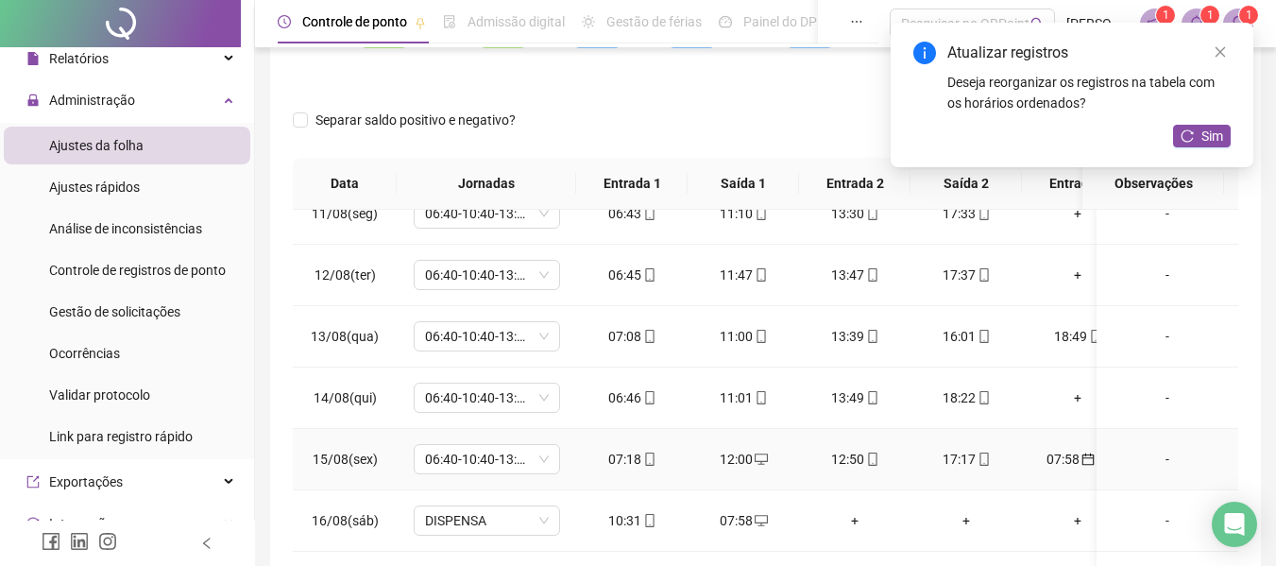
click at [1063, 449] on div "07:58" at bounding box center [1077, 459] width 81 height 21
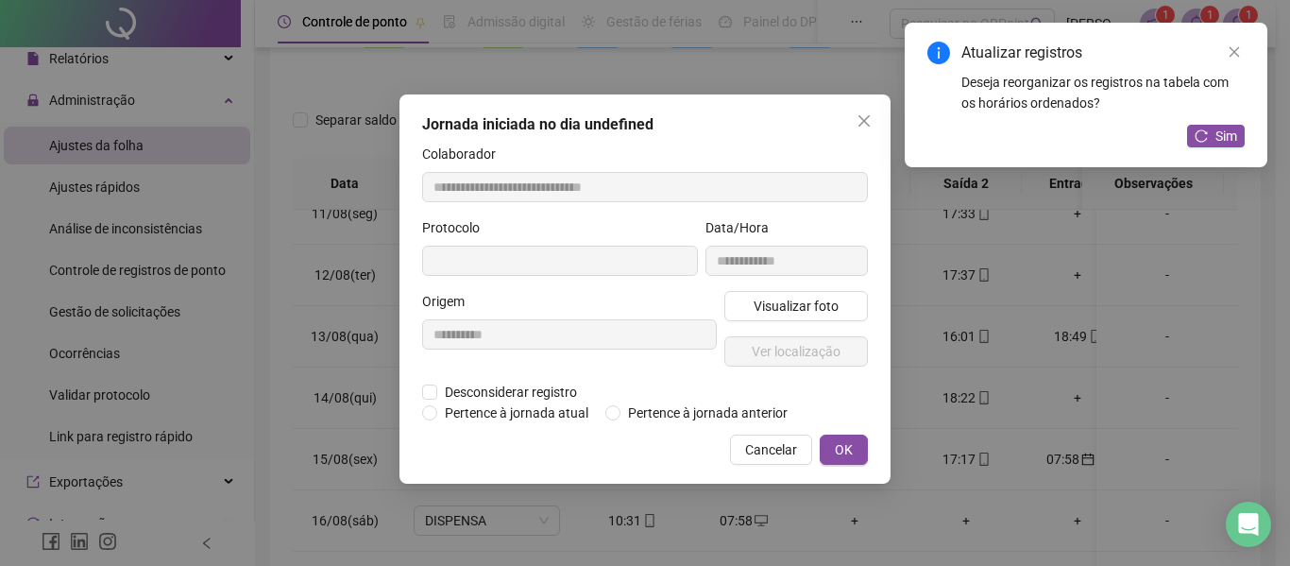
type input "**********"
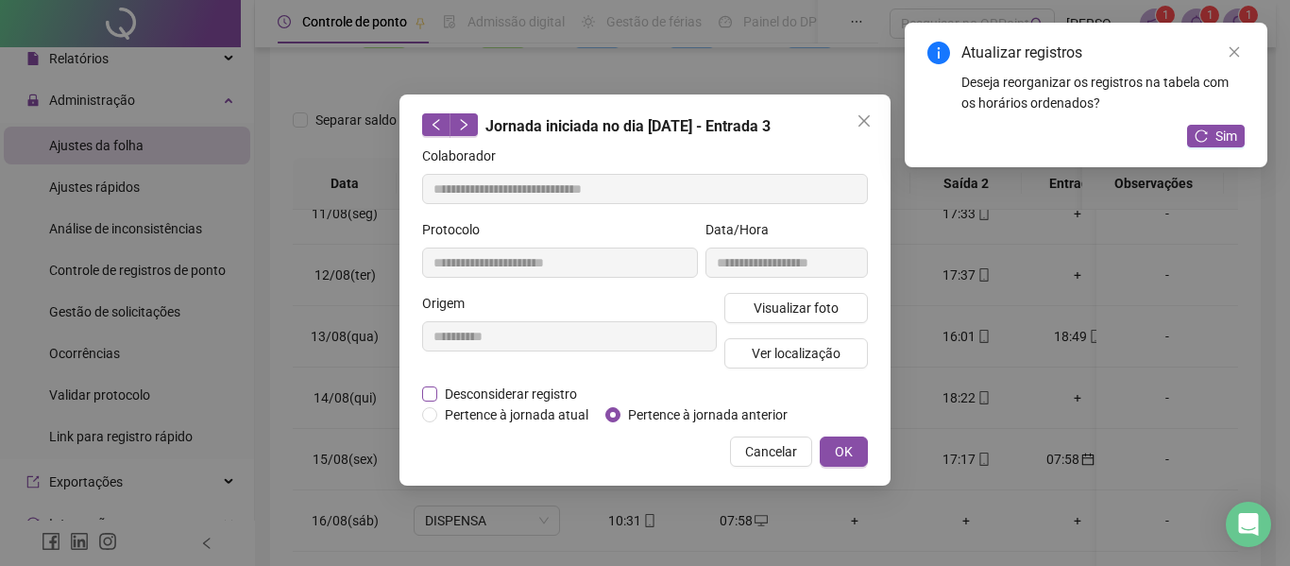
click at [475, 389] on span "Desconsiderar registro" at bounding box center [510, 393] width 147 height 21
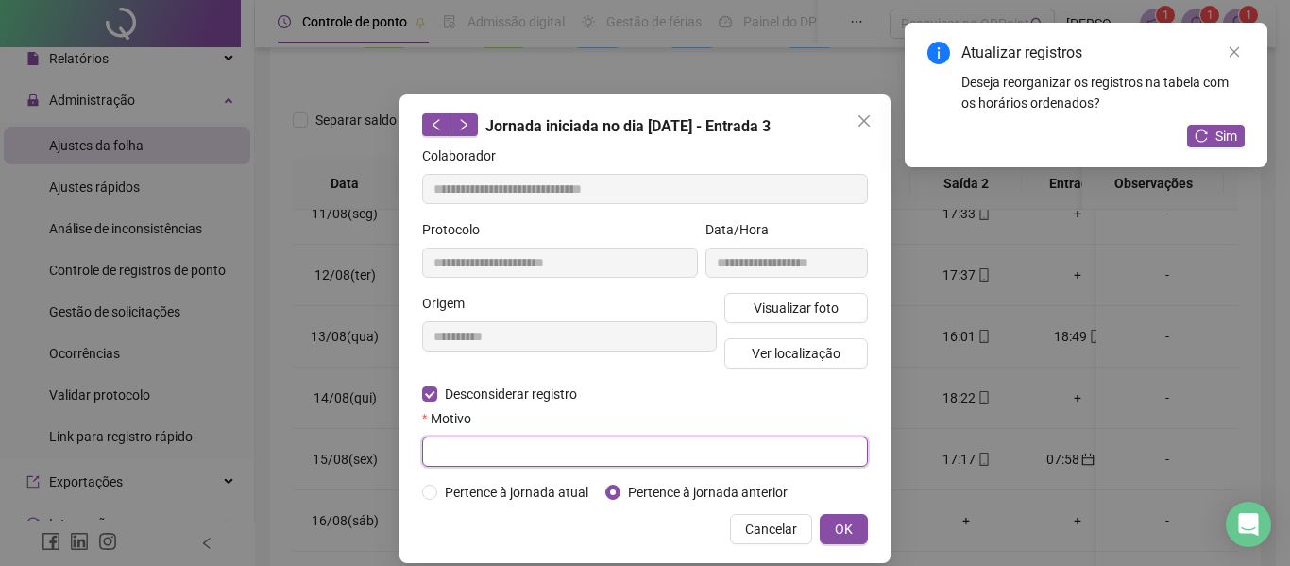
click at [473, 441] on input "text" at bounding box center [645, 451] width 446 height 30
click at [477, 450] on input "**********" at bounding box center [645, 451] width 446 height 30
click at [554, 455] on input "**********" at bounding box center [645, 451] width 446 height 30
type input "**********"
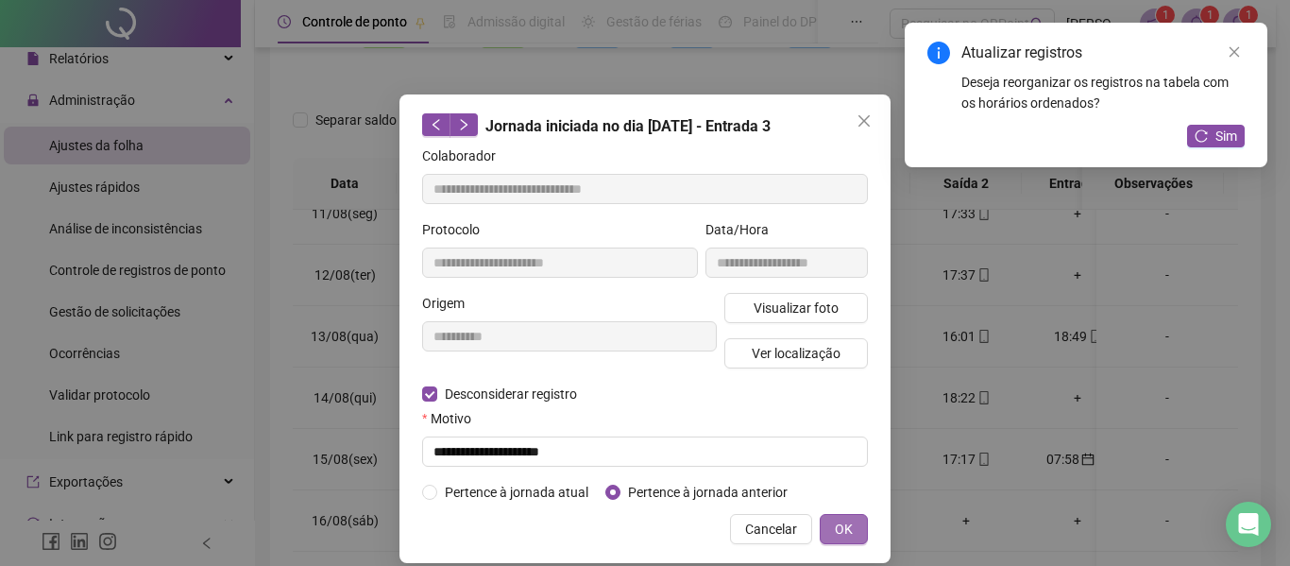
click at [835, 529] on span "OK" at bounding box center [844, 528] width 18 height 21
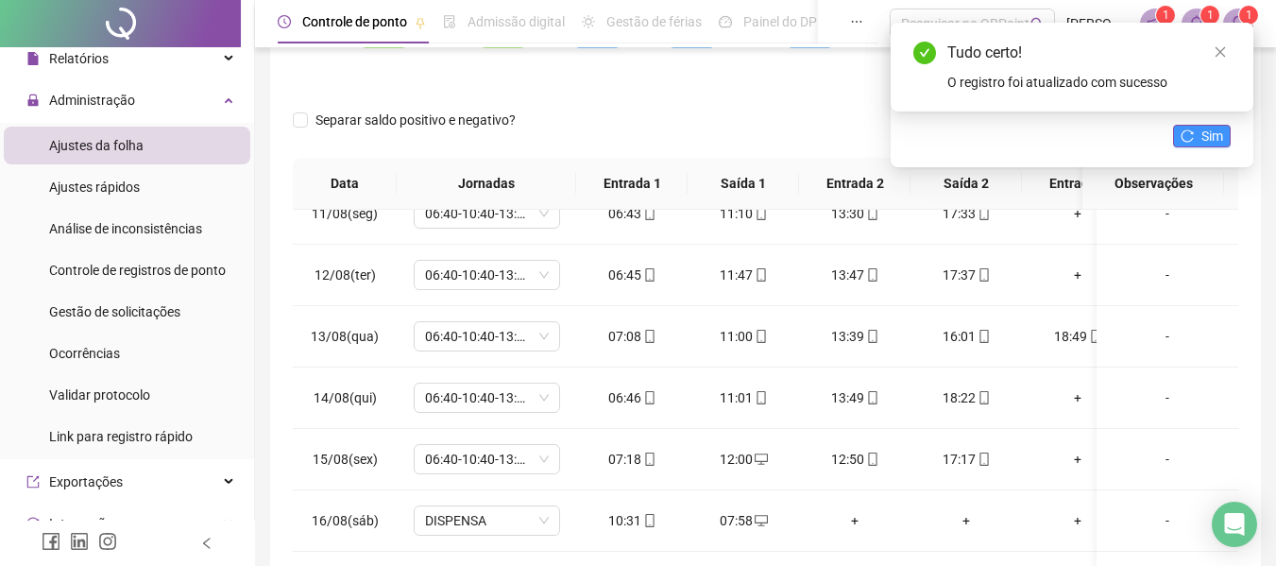
click at [1196, 136] on button "Sim" at bounding box center [1202, 136] width 58 height 23
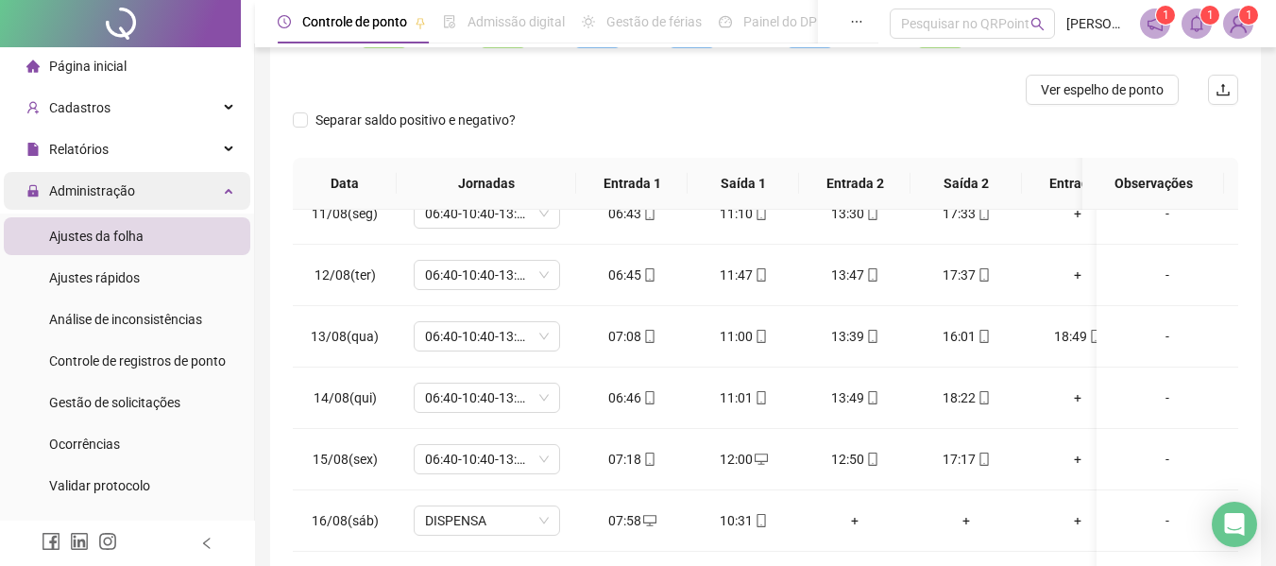
scroll to position [0, 0]
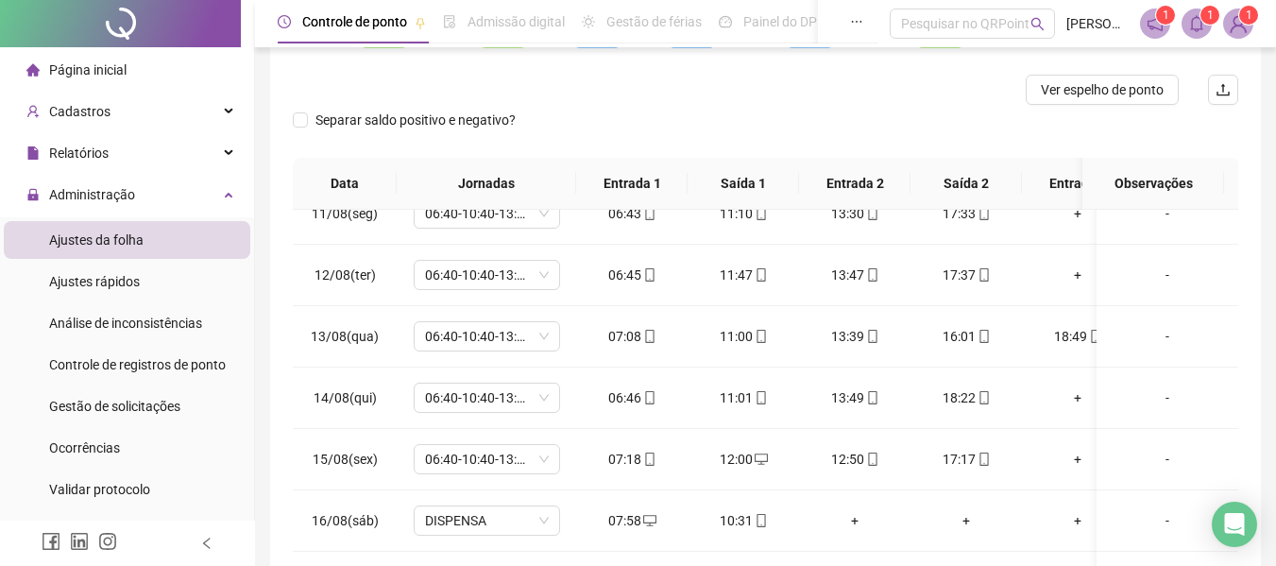
click at [70, 81] on div "Página inicial" at bounding box center [76, 70] width 100 height 38
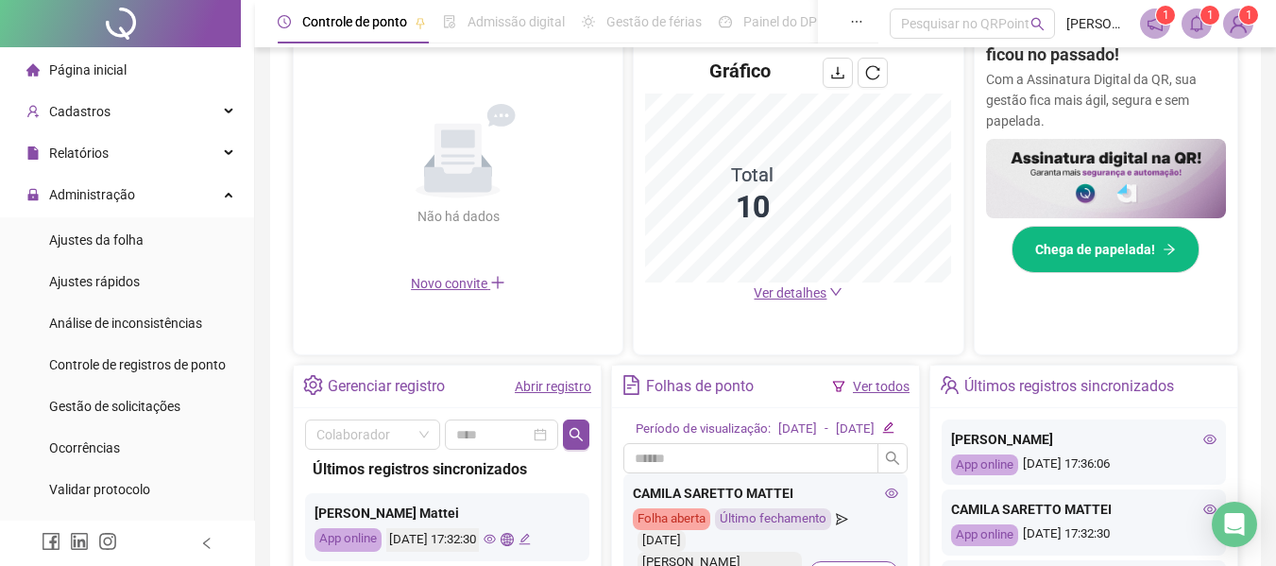
scroll to position [603, 0]
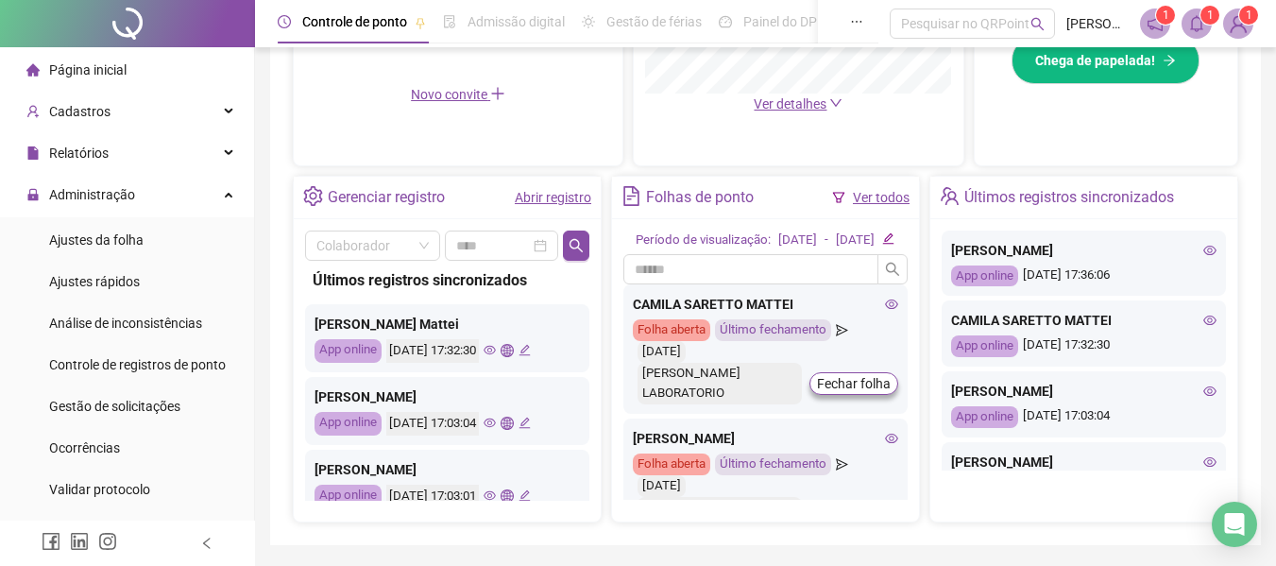
click at [879, 195] on link "Ver todos" at bounding box center [881, 197] width 57 height 15
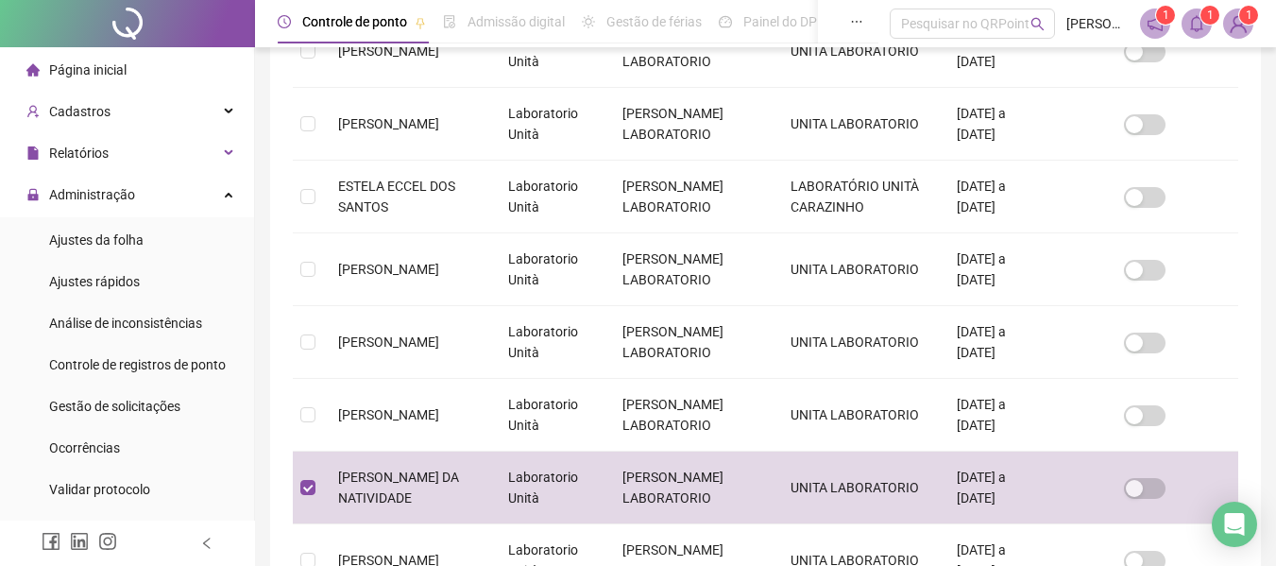
scroll to position [104, 0]
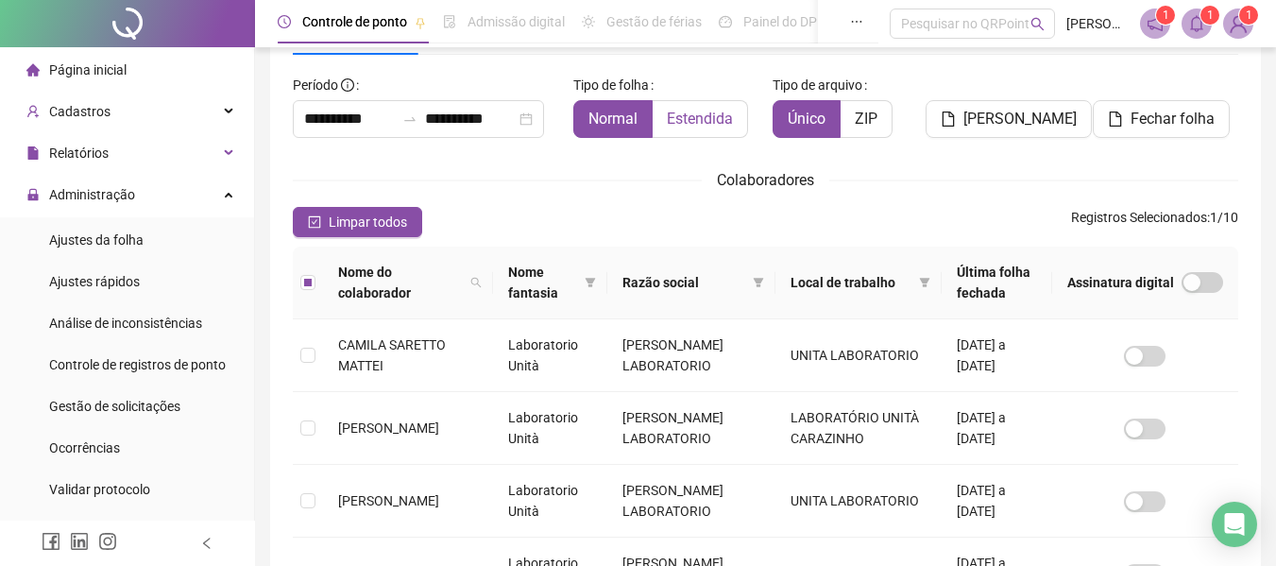
click at [701, 110] on span "Estendida" at bounding box center [700, 119] width 66 height 18
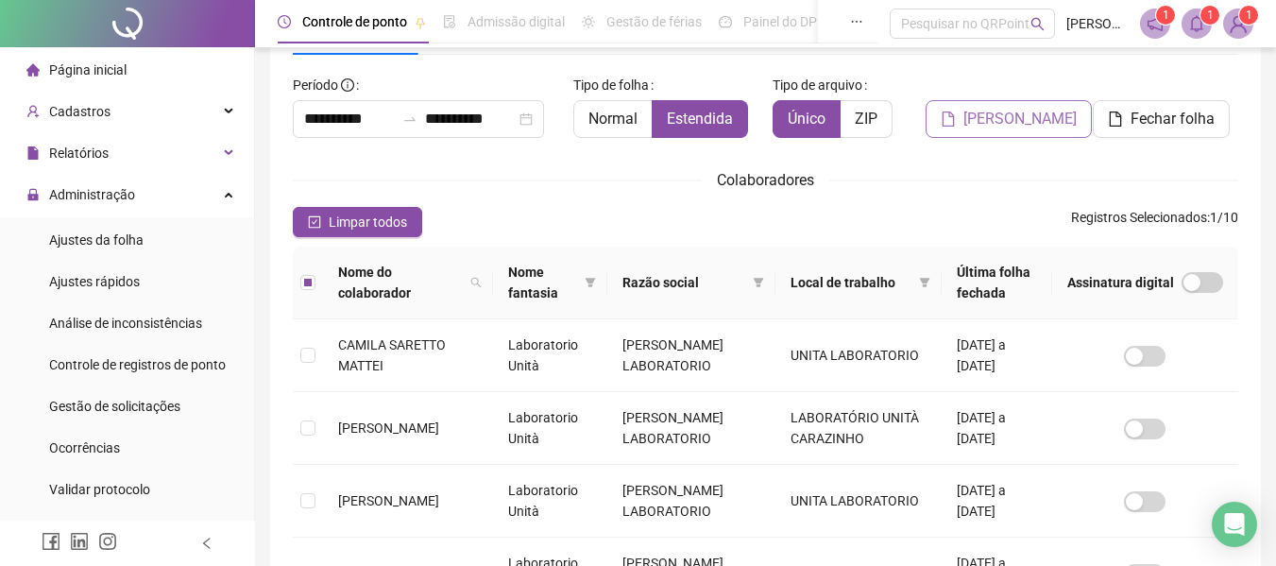
click at [1016, 120] on span "[PERSON_NAME]" at bounding box center [1019, 119] width 113 height 23
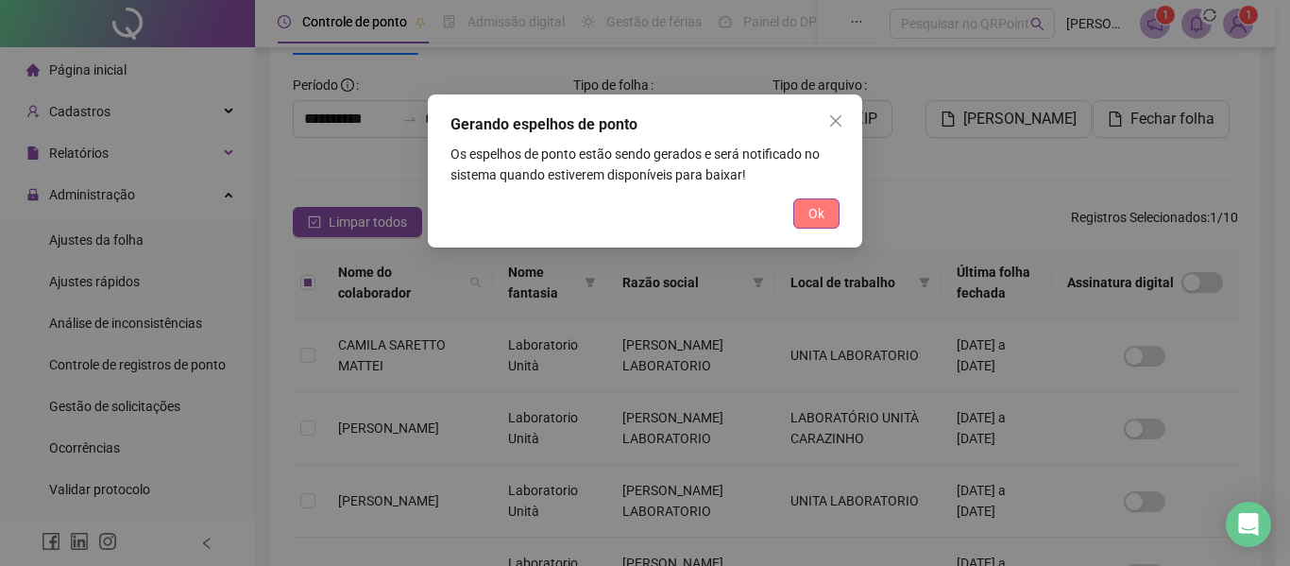
click at [806, 211] on button "Ok" at bounding box center [816, 213] width 46 height 30
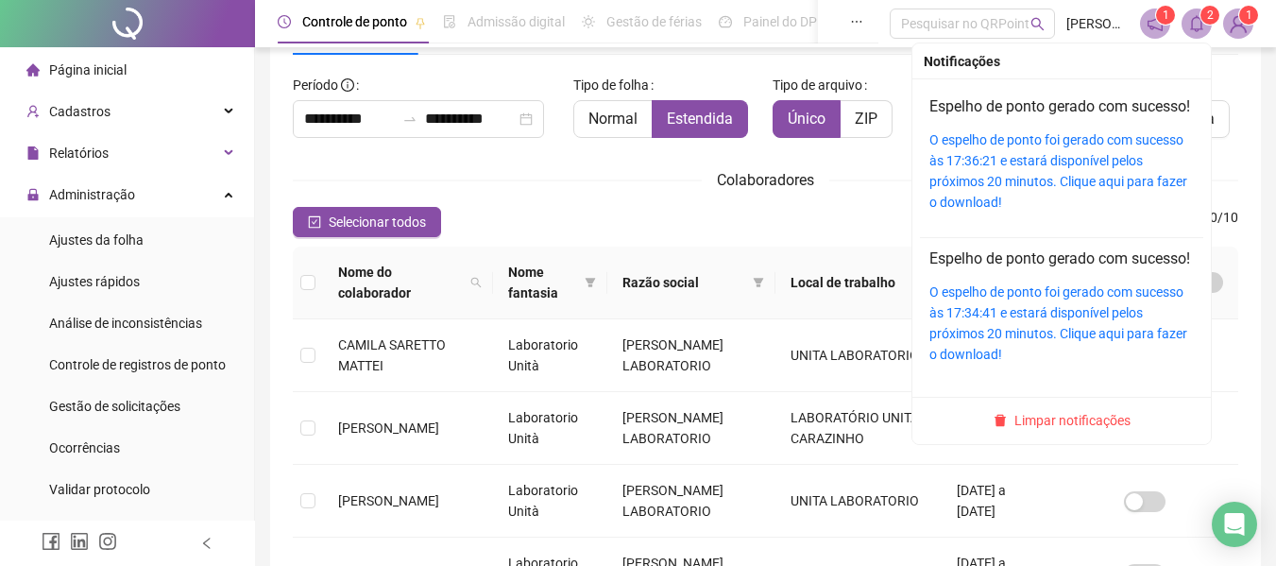
click at [1187, 22] on span at bounding box center [1196, 23] width 30 height 30
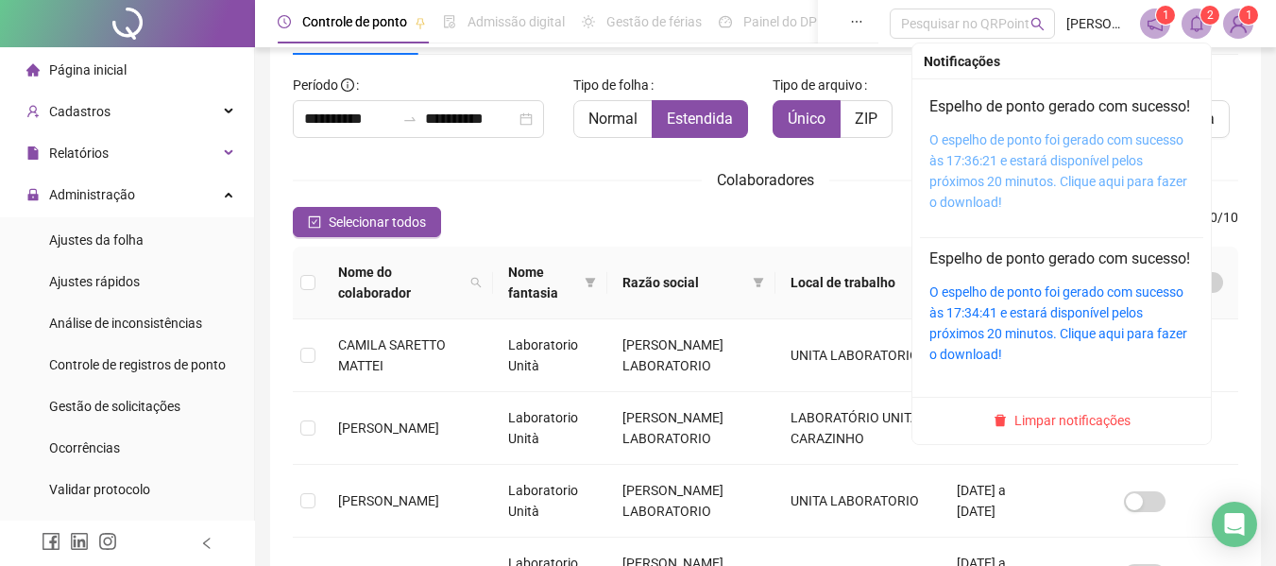
click at [960, 197] on link "O espelho de ponto foi gerado com sucesso às 17:36:21 e estará disponível pelos…" at bounding box center [1058, 170] width 258 height 77
